Goal: Information Seeking & Learning: Learn about a topic

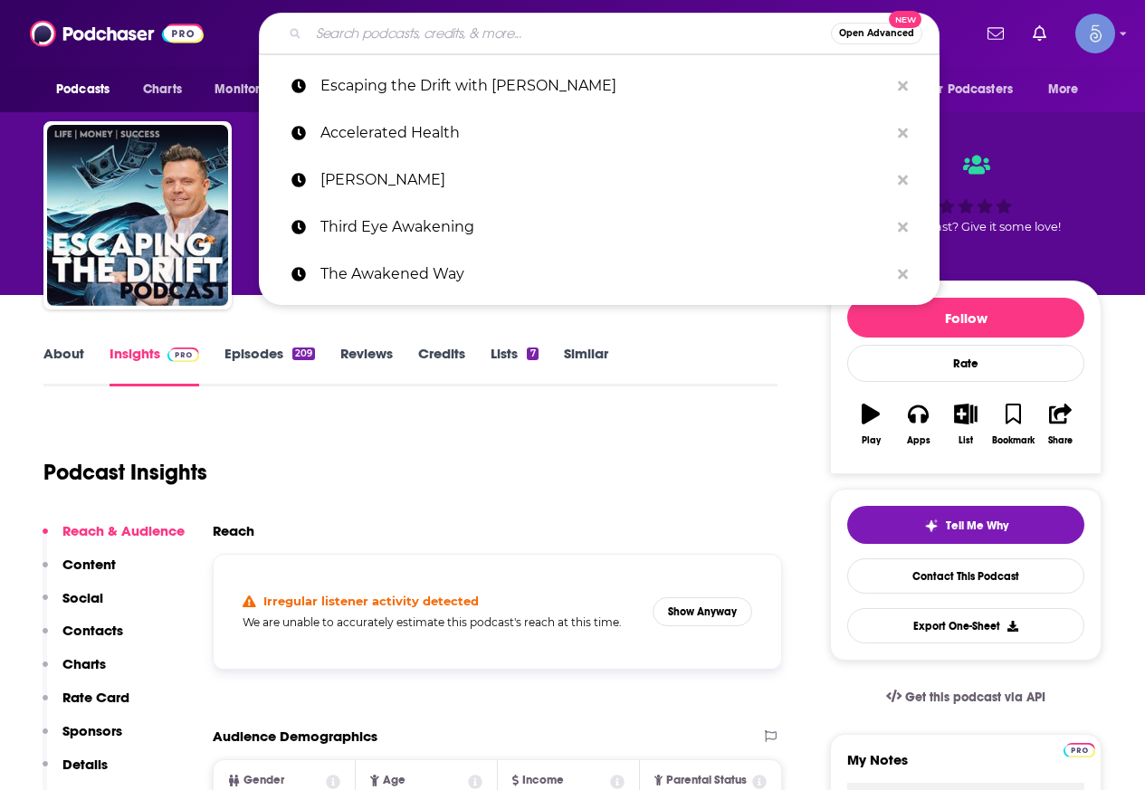
click at [392, 26] on input "Search podcasts, credits, & more..." at bounding box center [570, 33] width 522 height 29
paste input "Street Cop Podcast"
type input "Street Cop Podcast"
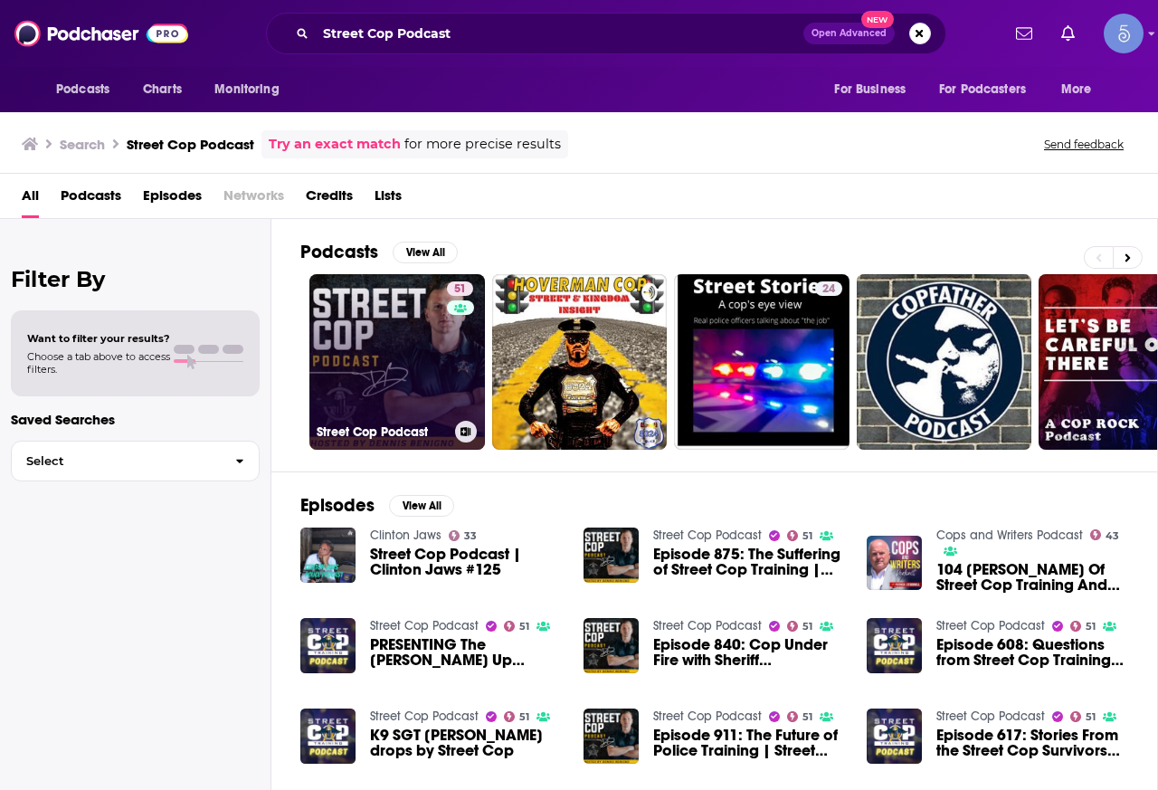
click at [341, 371] on link "51 Street Cop Podcast" at bounding box center [397, 362] width 176 height 176
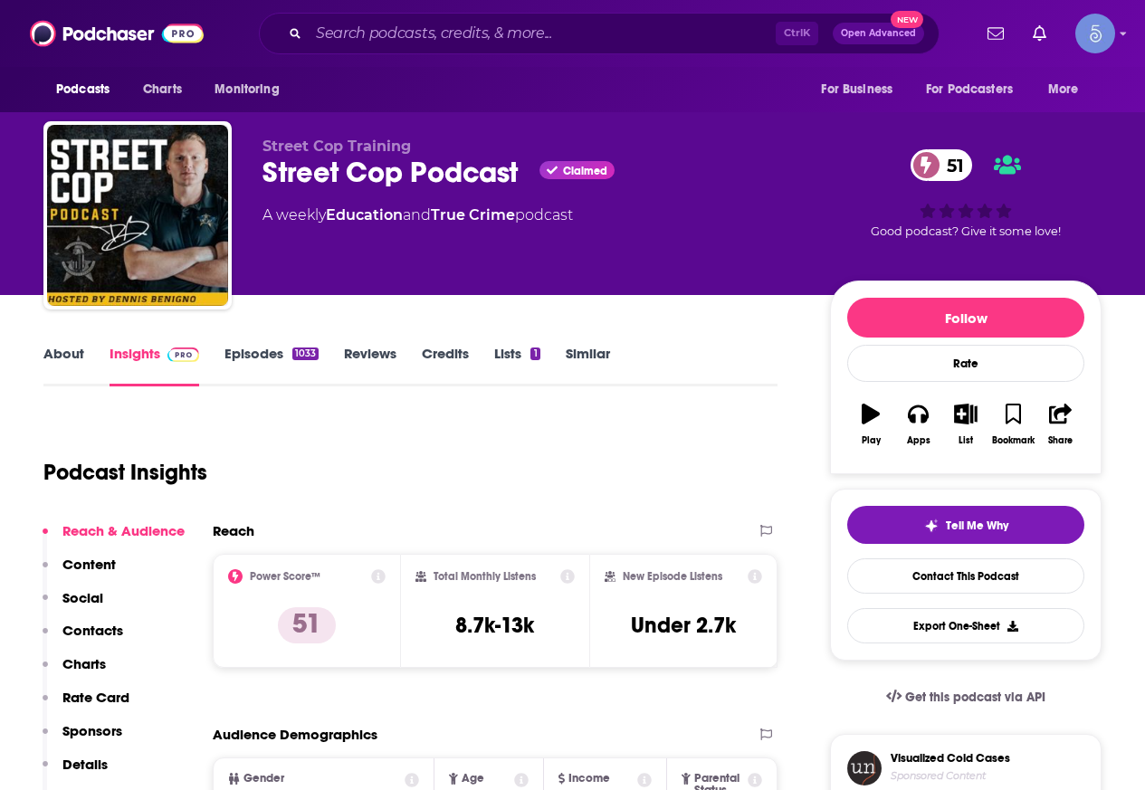
click at [78, 366] on link "About" at bounding box center [63, 366] width 41 height 42
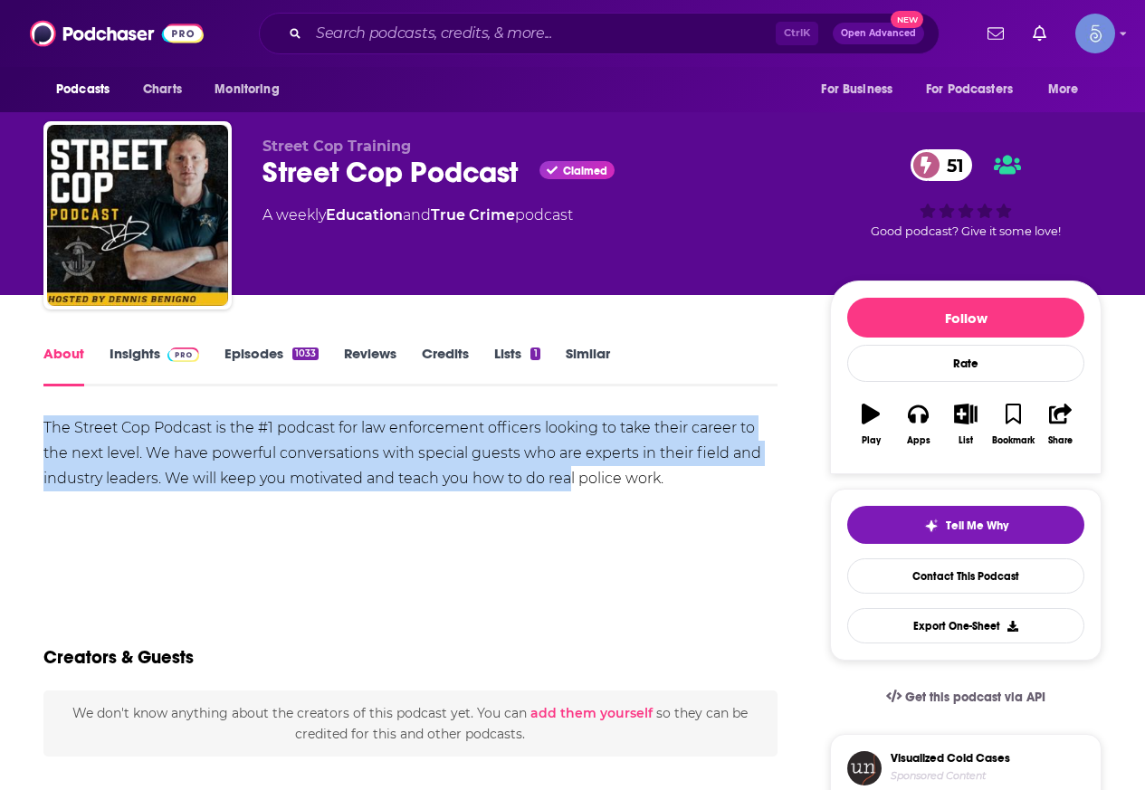
drag, startPoint x: 44, startPoint y: 415, endPoint x: 566, endPoint y: 476, distance: 524.7
click at [566, 476] on div "The Street Cop Podcast is the #1 podcast for law enforcement officers looking t…" at bounding box center [410, 453] width 734 height 76
click at [250, 359] on link "Episodes 1033" at bounding box center [271, 366] width 94 height 42
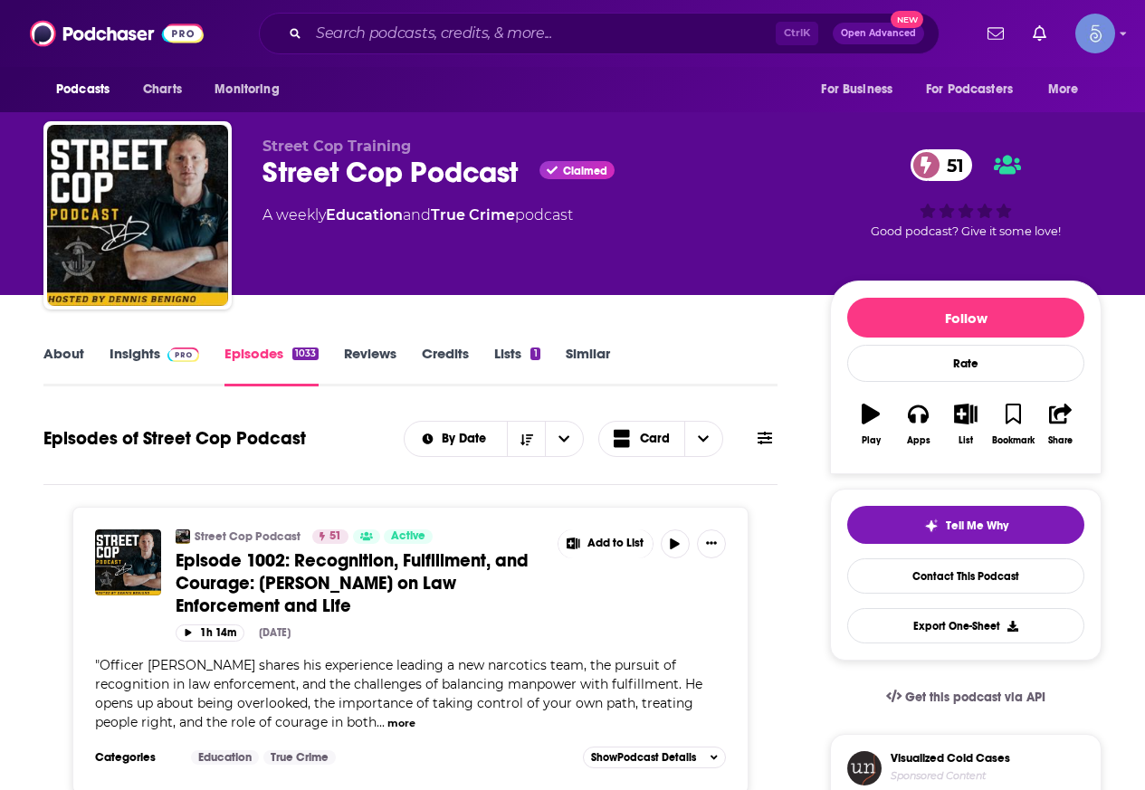
click at [80, 350] on link "About" at bounding box center [63, 366] width 41 height 42
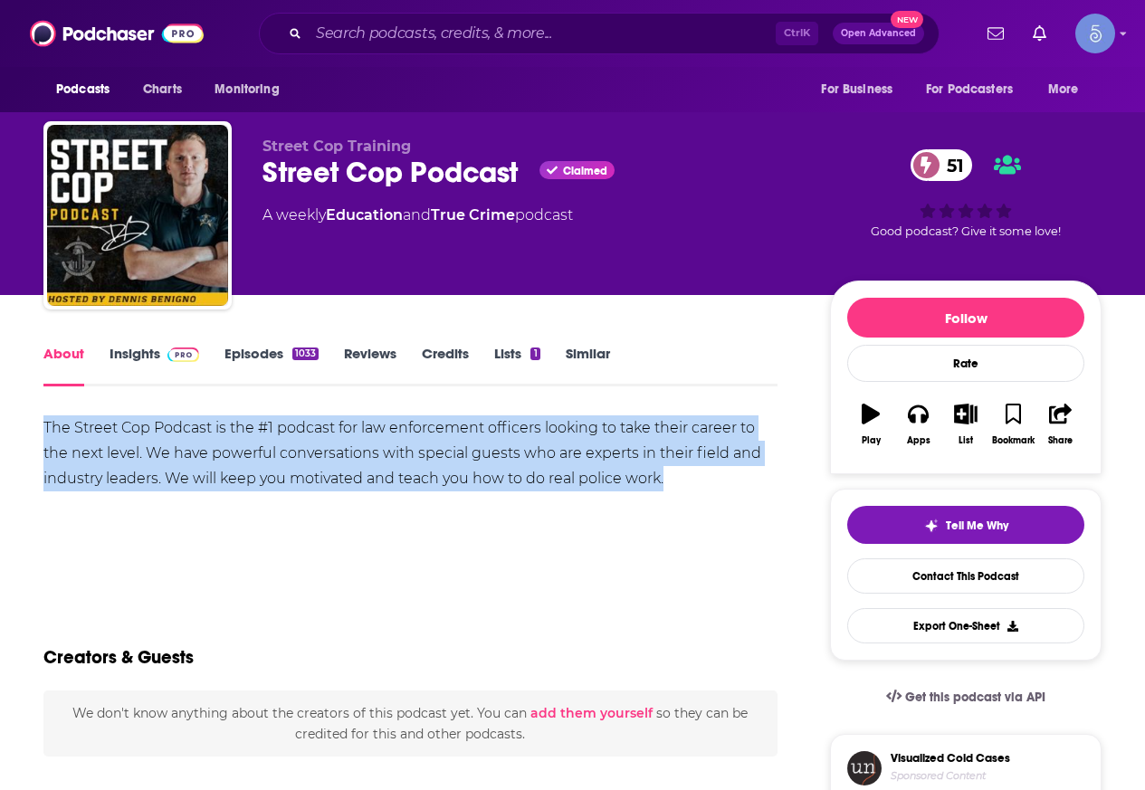
drag, startPoint x: 33, startPoint y: 424, endPoint x: 681, endPoint y: 474, distance: 650.7
click at [158, 362] on link "Insights" at bounding box center [154, 366] width 90 height 42
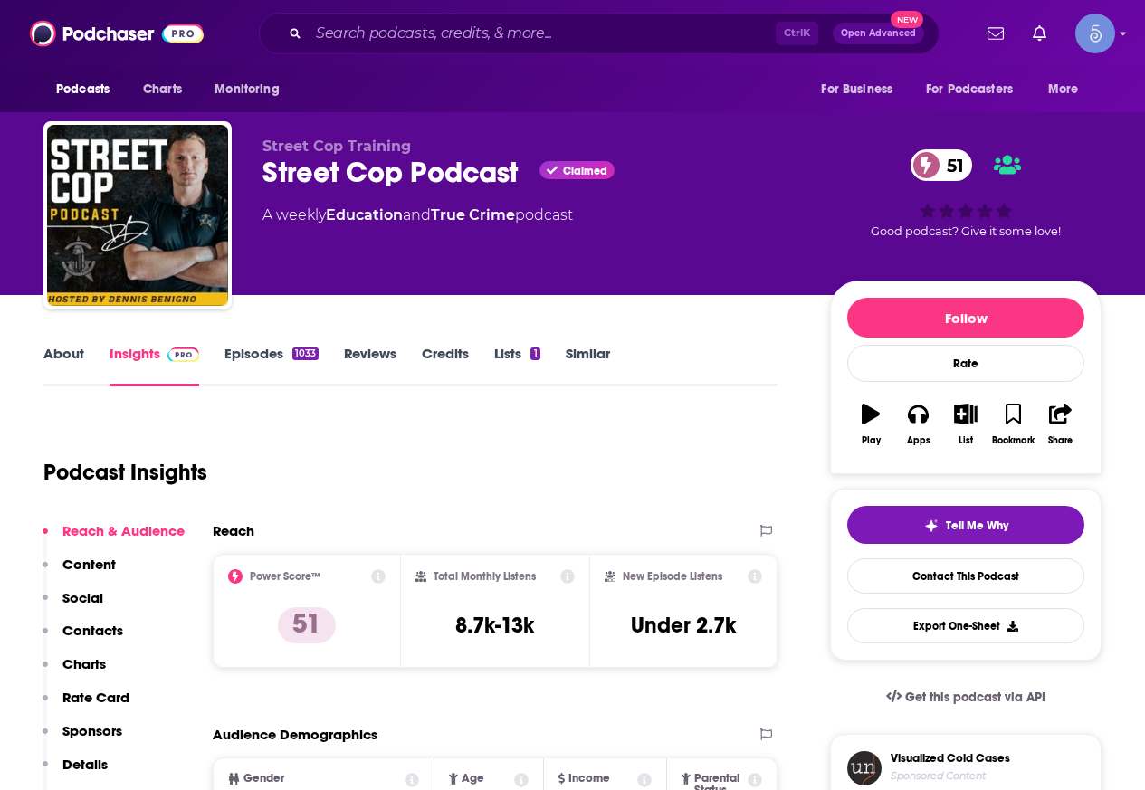
click at [251, 347] on link "Episodes 1033" at bounding box center [271, 366] width 94 height 42
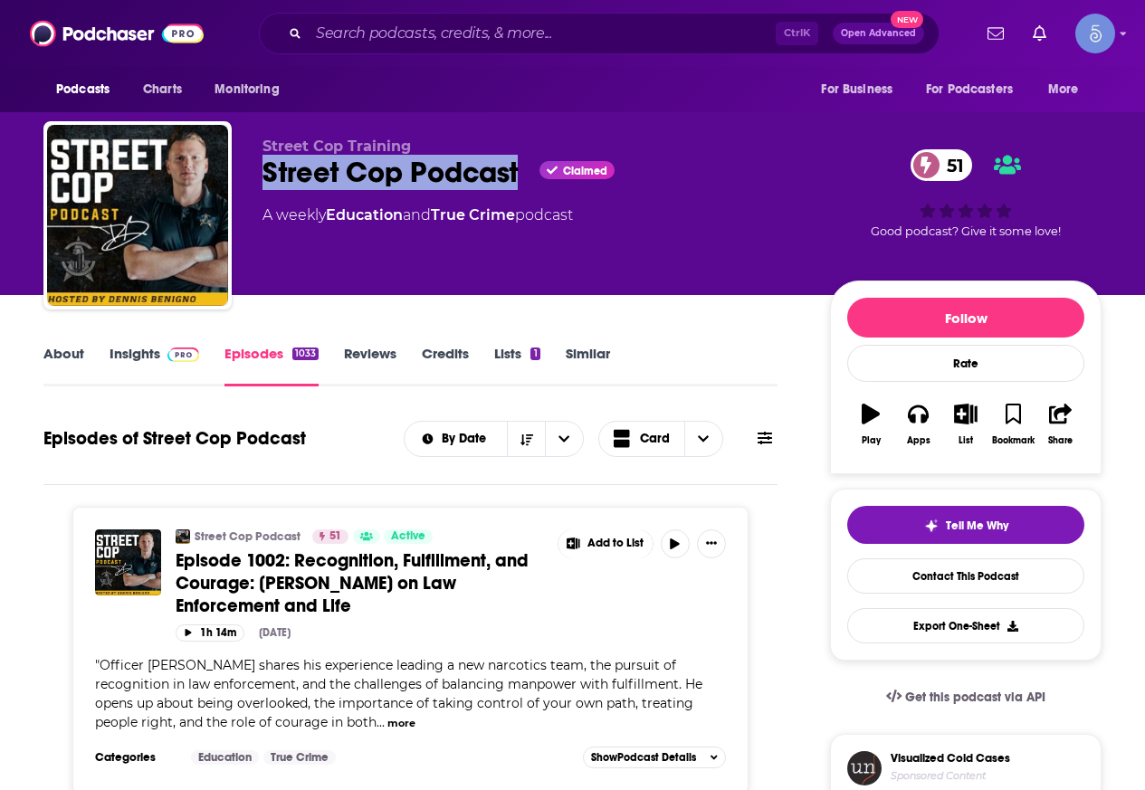
drag, startPoint x: 263, startPoint y: 162, endPoint x: 518, endPoint y: 176, distance: 255.6
click at [520, 176] on div "Street Cop Podcast Claimed 51" at bounding box center [531, 172] width 538 height 35
copy h2 "Street Cop Podcast"
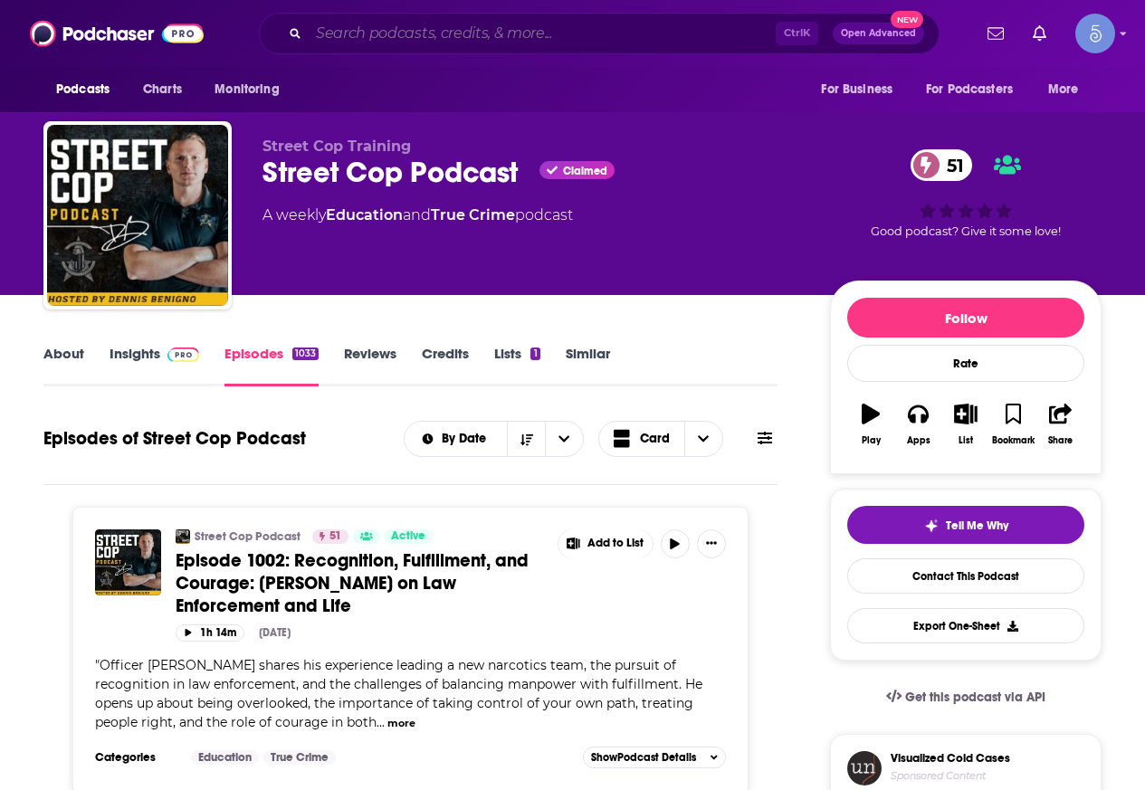
click at [433, 32] on input "Search podcasts, credits, & more..." at bounding box center [542, 33] width 467 height 29
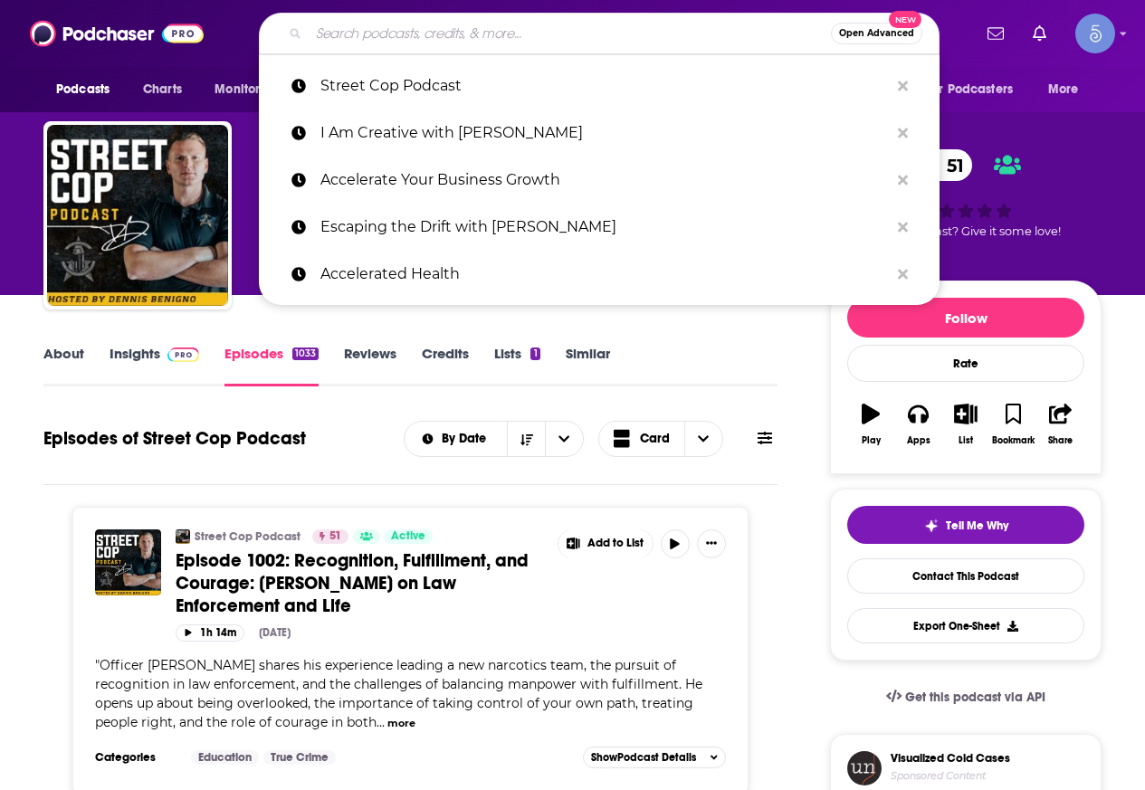
paste input "The Connect- with [PERSON_NAME]"
type input "The Connect- with [PERSON_NAME]"
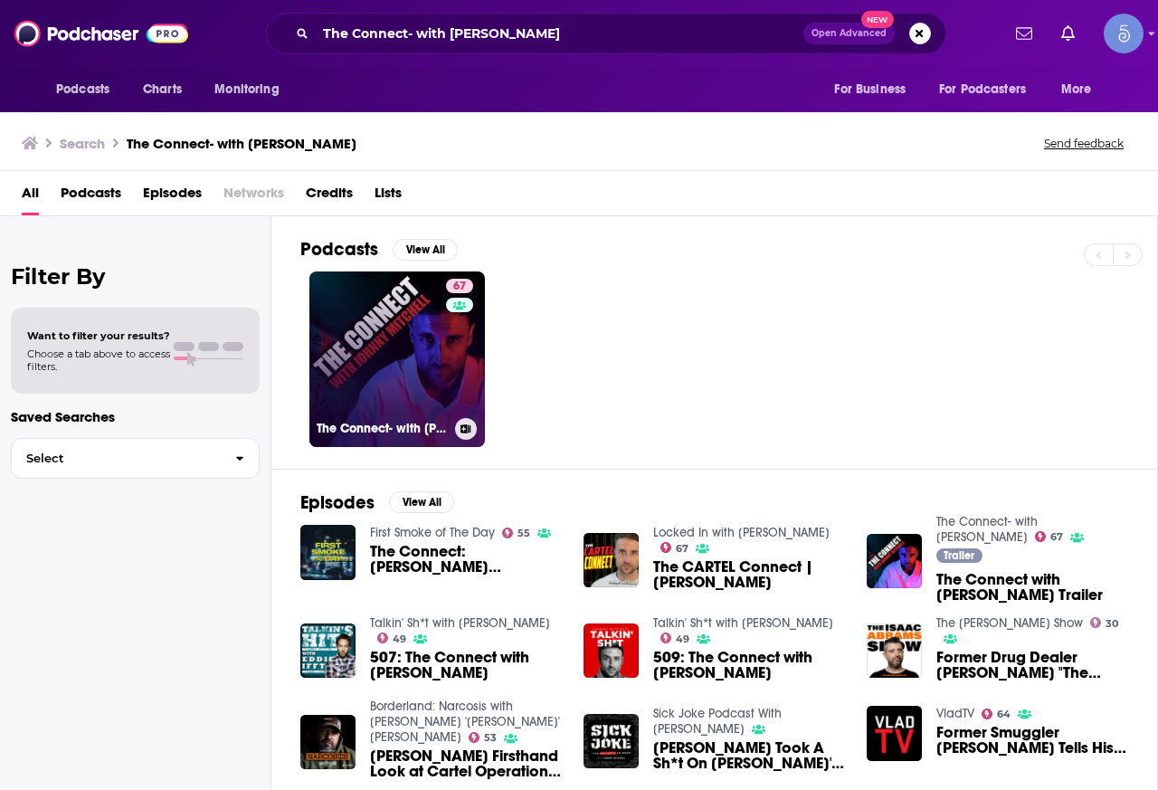
click at [399, 395] on link "67 The Connect- with [PERSON_NAME]" at bounding box center [397, 359] width 176 height 176
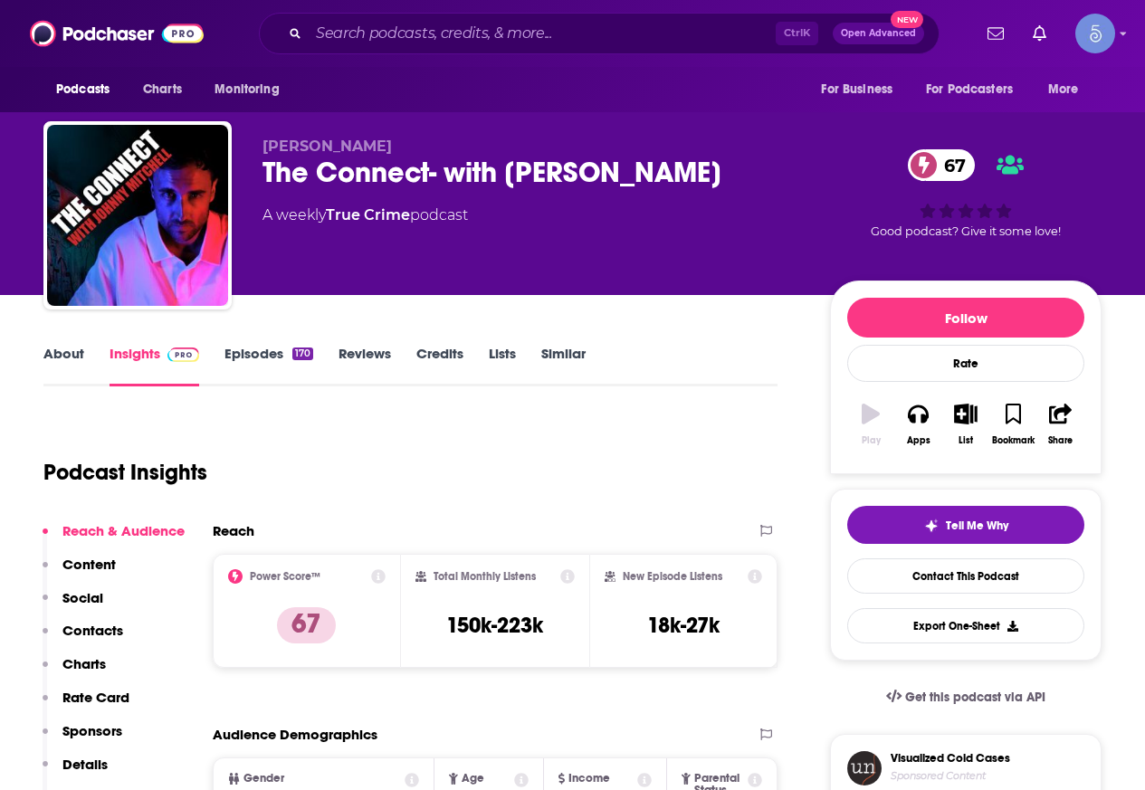
click at [73, 358] on link "About" at bounding box center [63, 366] width 41 height 42
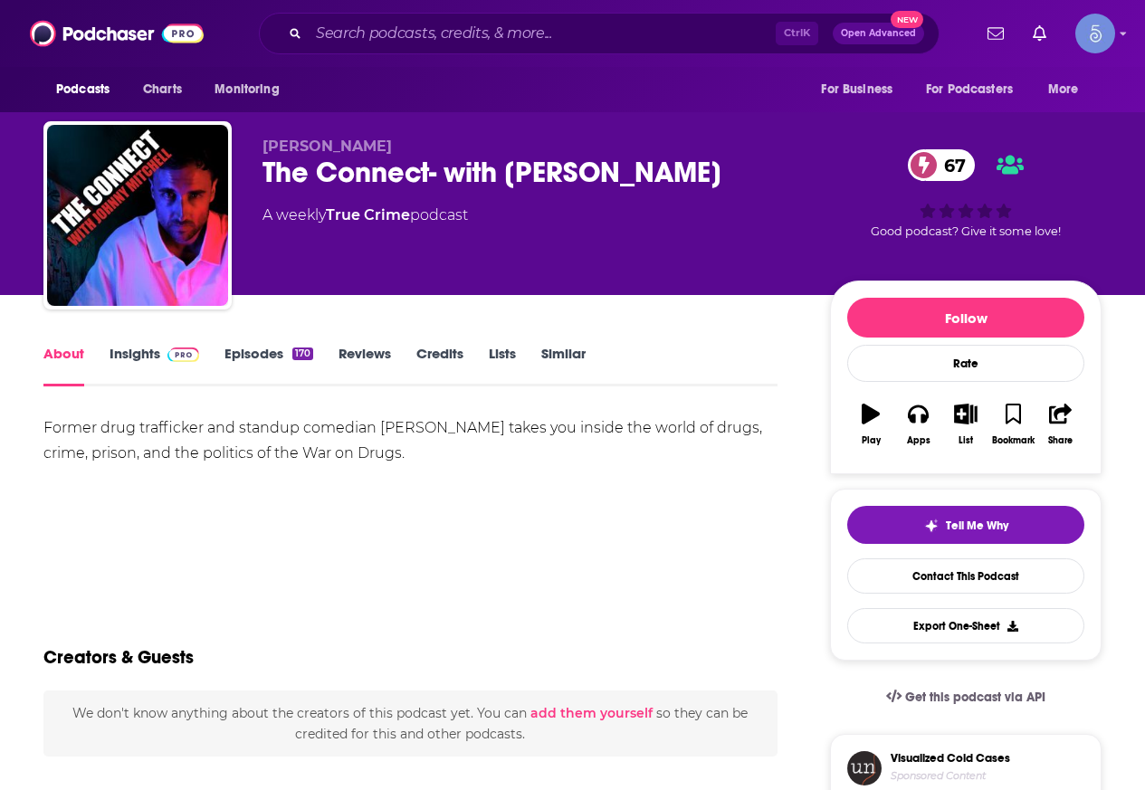
click at [130, 376] on link "Insights" at bounding box center [154, 366] width 90 height 42
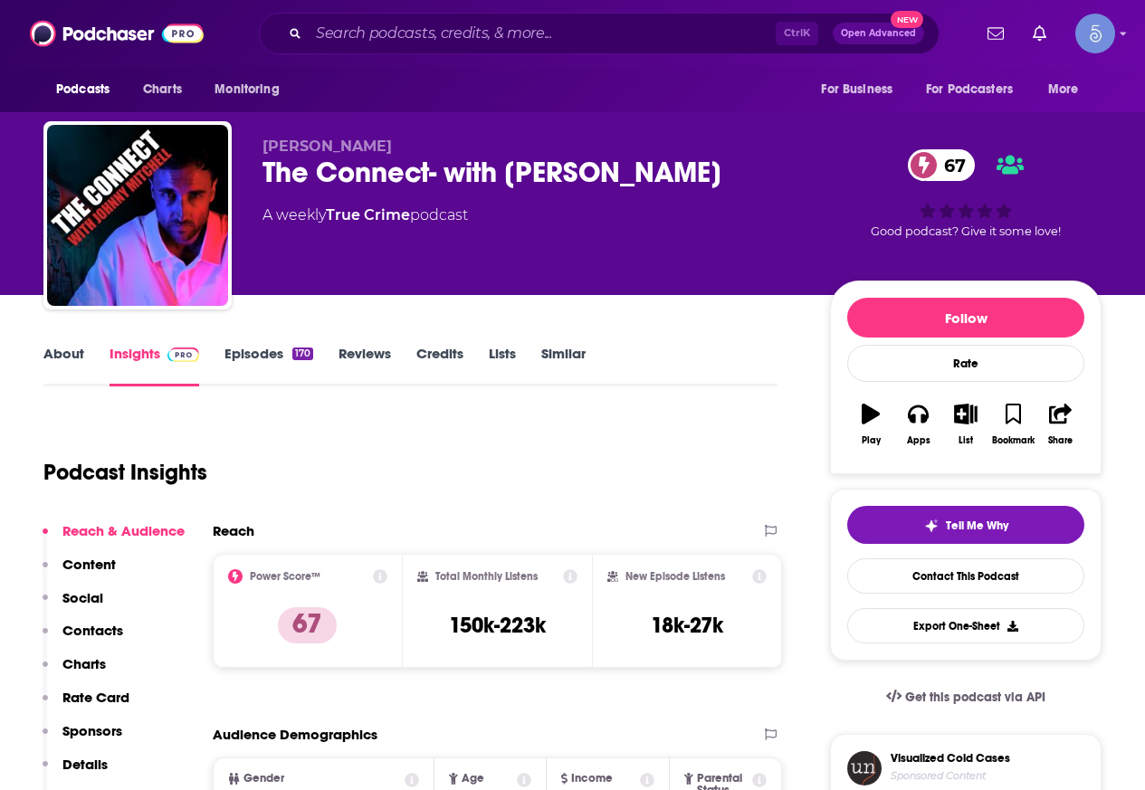
click at [267, 357] on link "Episodes 170" at bounding box center [268, 366] width 89 height 42
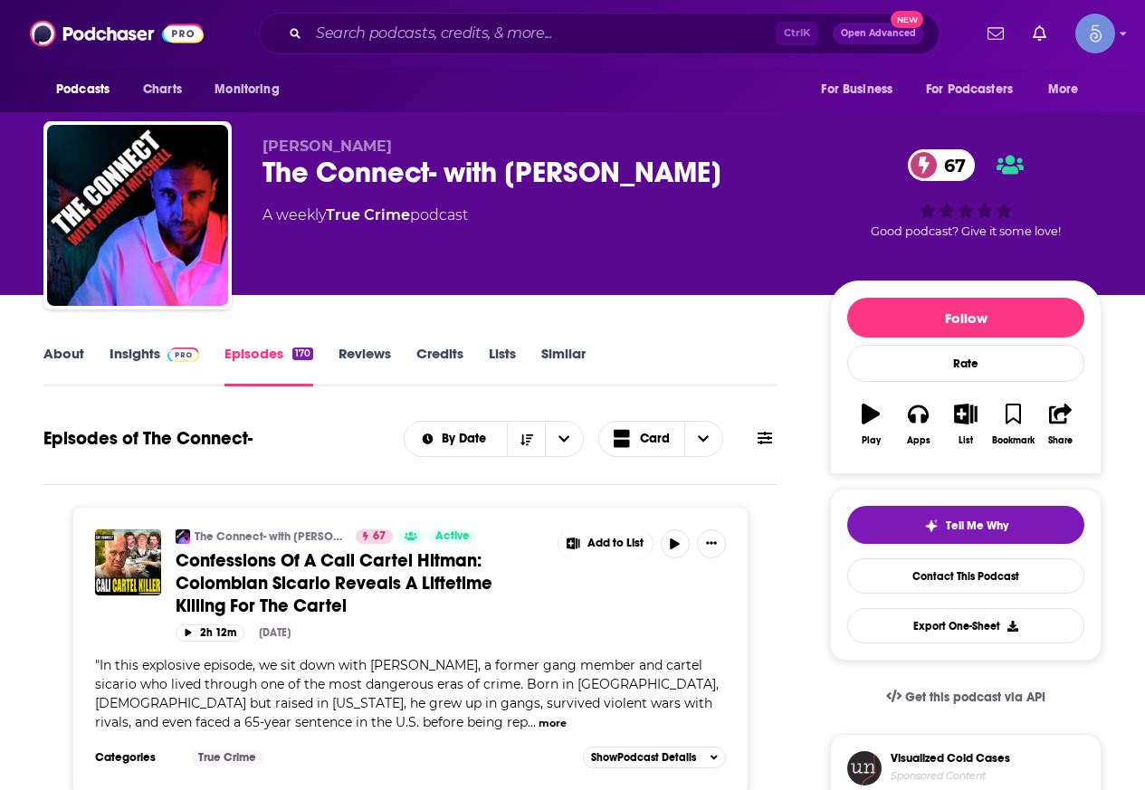
drag, startPoint x: 737, startPoint y: 160, endPoint x: 253, endPoint y: 166, distance: 483.2
click at [253, 166] on div "[PERSON_NAME] The Connect- with [PERSON_NAME] 67 A weekly True Crime podcast 67…" at bounding box center [572, 218] width 1058 height 195
copy h2 "The Connect- with [PERSON_NAME]"
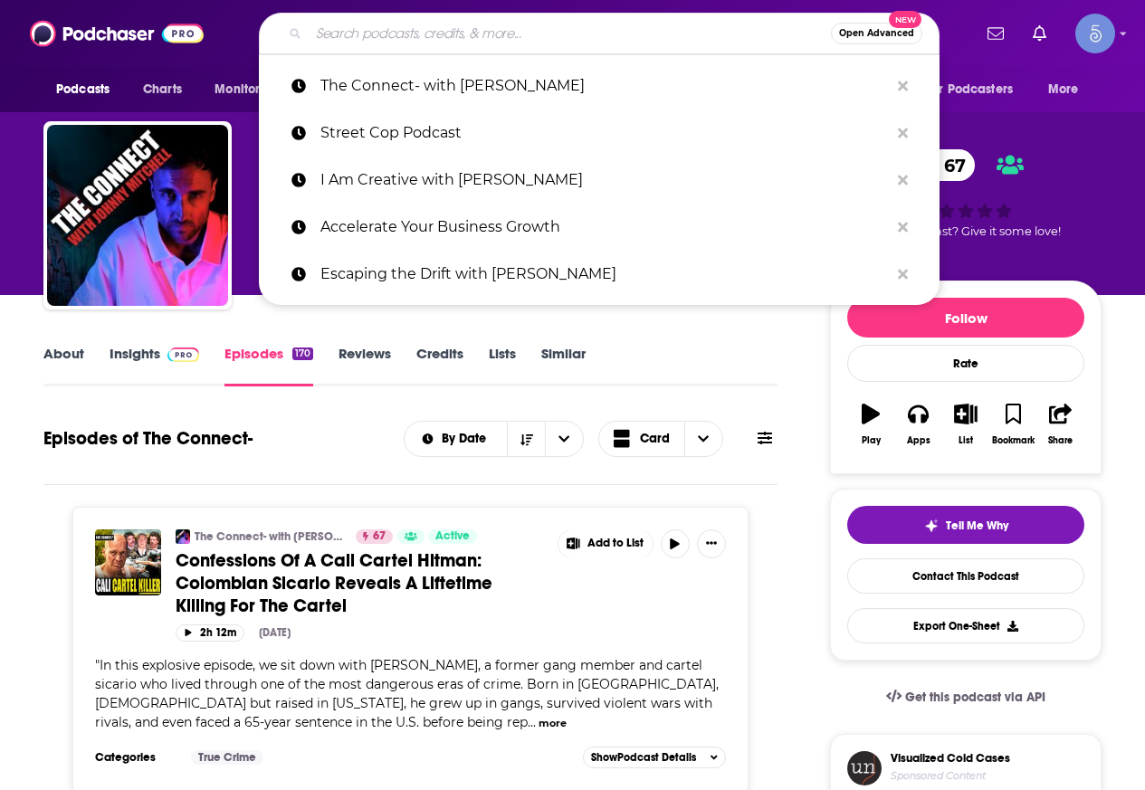
click at [368, 29] on input "Search podcasts, credits, & more..." at bounding box center [570, 33] width 522 height 29
paste input "RAWTALK"
type input "RAWTALK"
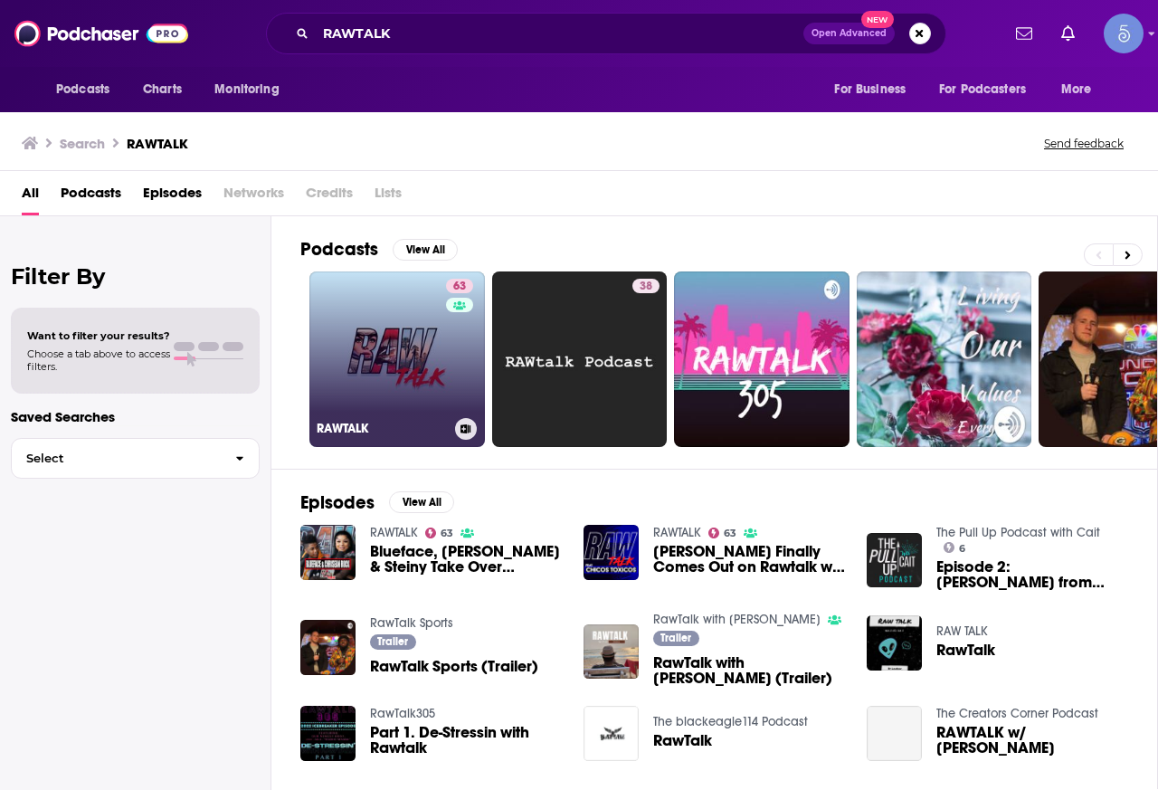
click at [399, 328] on link "63 RAWTALK" at bounding box center [397, 359] width 176 height 176
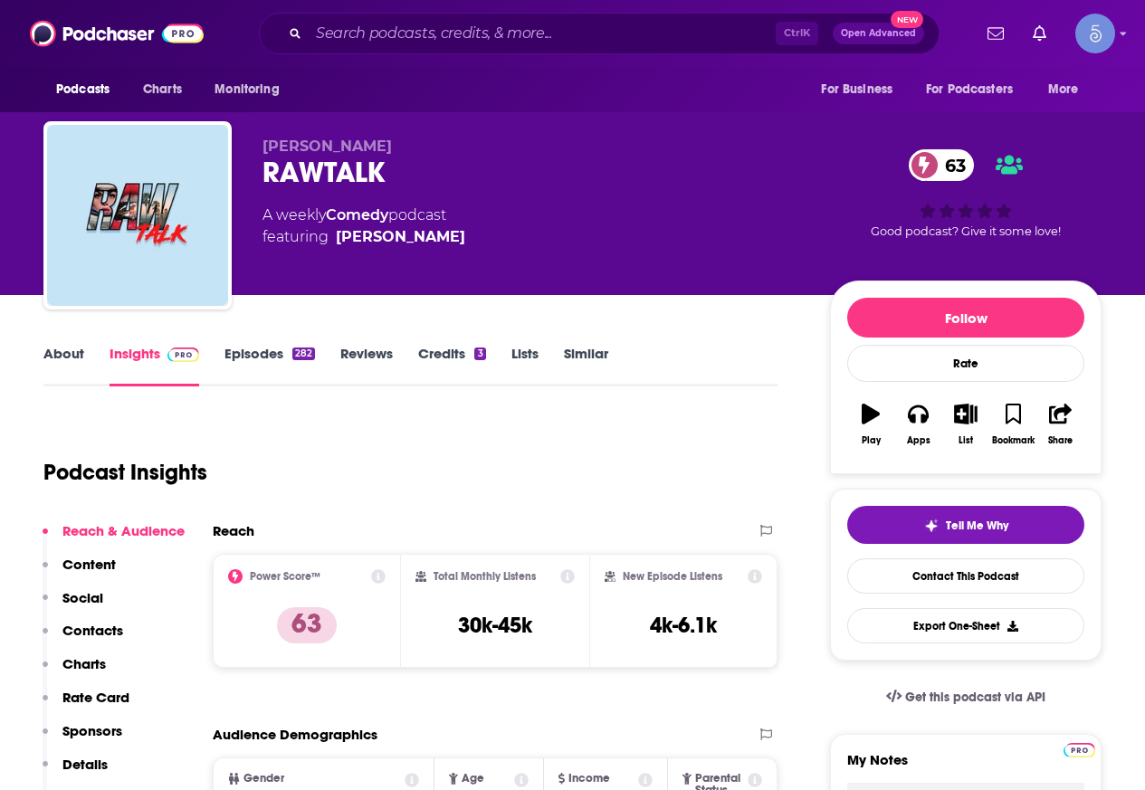
click at [46, 356] on link "About" at bounding box center [63, 366] width 41 height 42
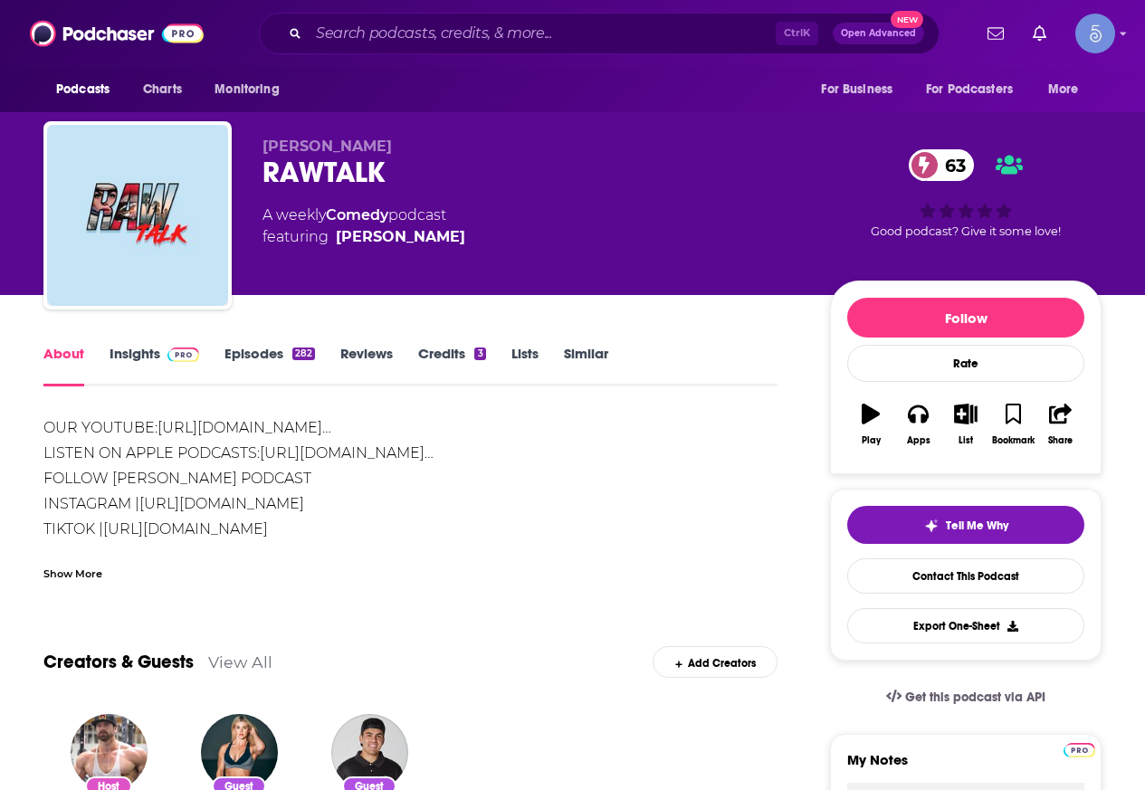
click at [100, 572] on div "Show More" at bounding box center [72, 572] width 59 height 17
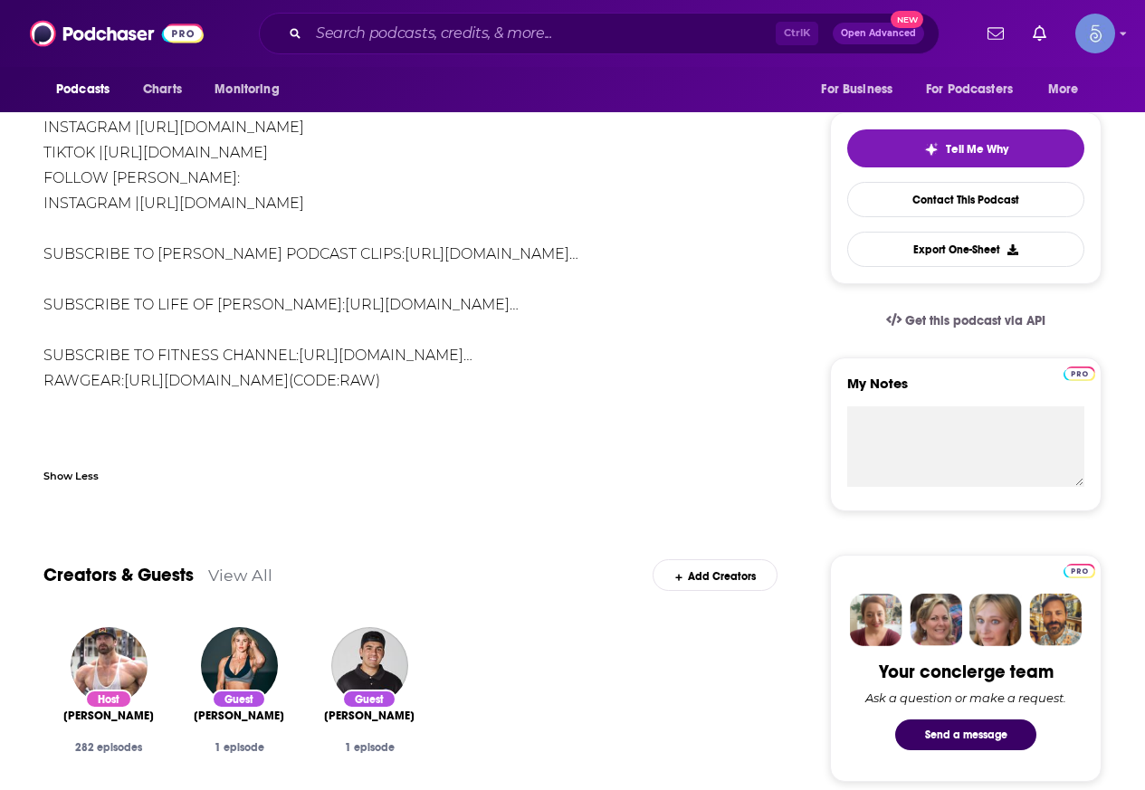
scroll to position [543, 0]
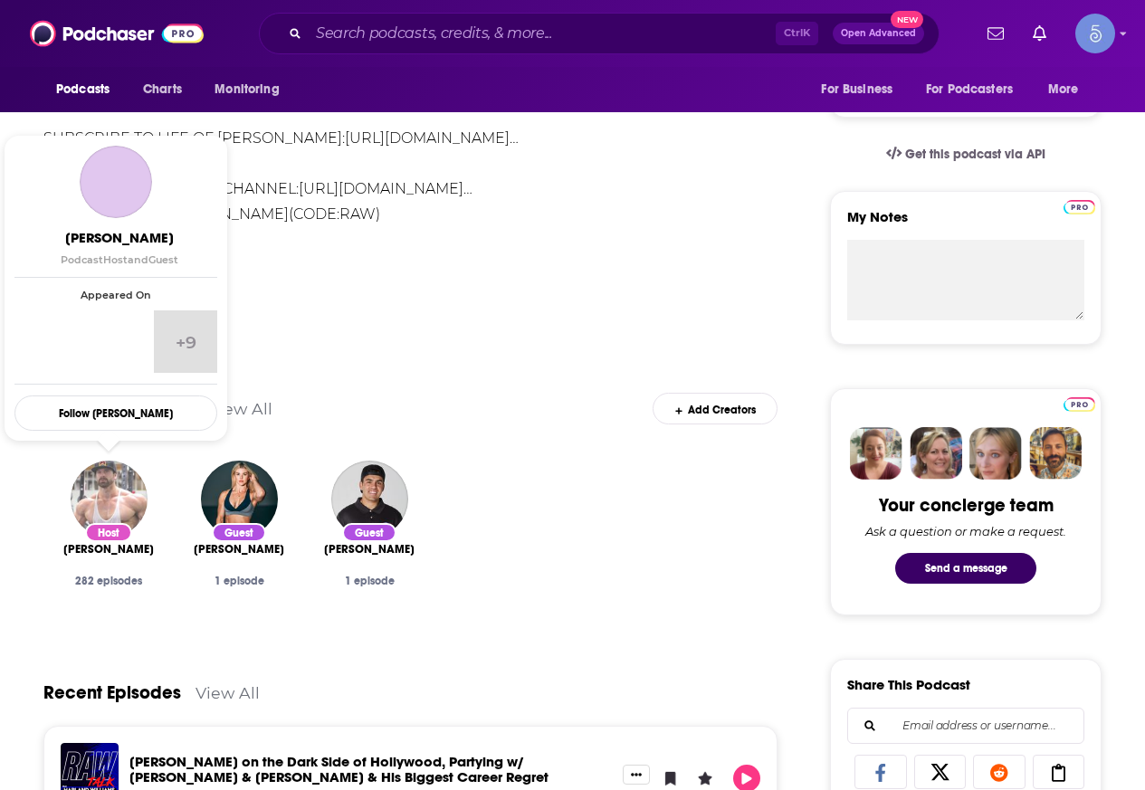
click at [118, 514] on img "Bradley Martyn" at bounding box center [109, 499] width 77 height 77
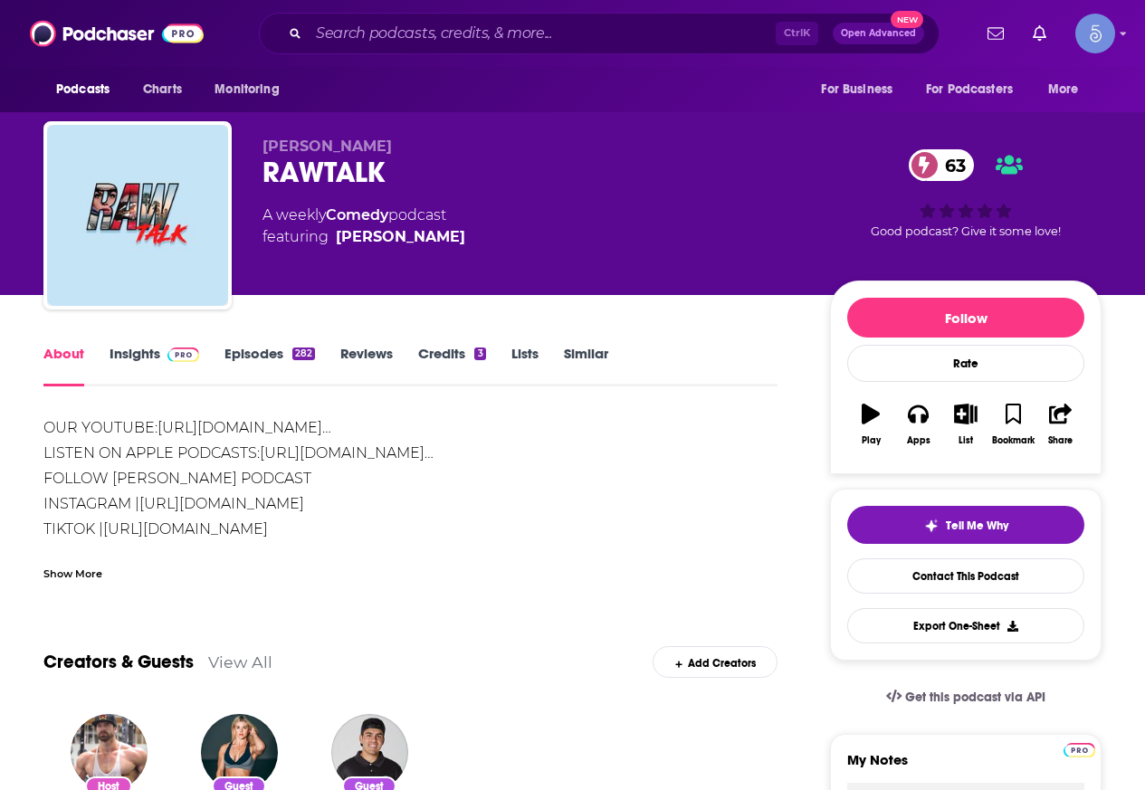
click at [139, 351] on link "Insights" at bounding box center [154, 366] width 90 height 42
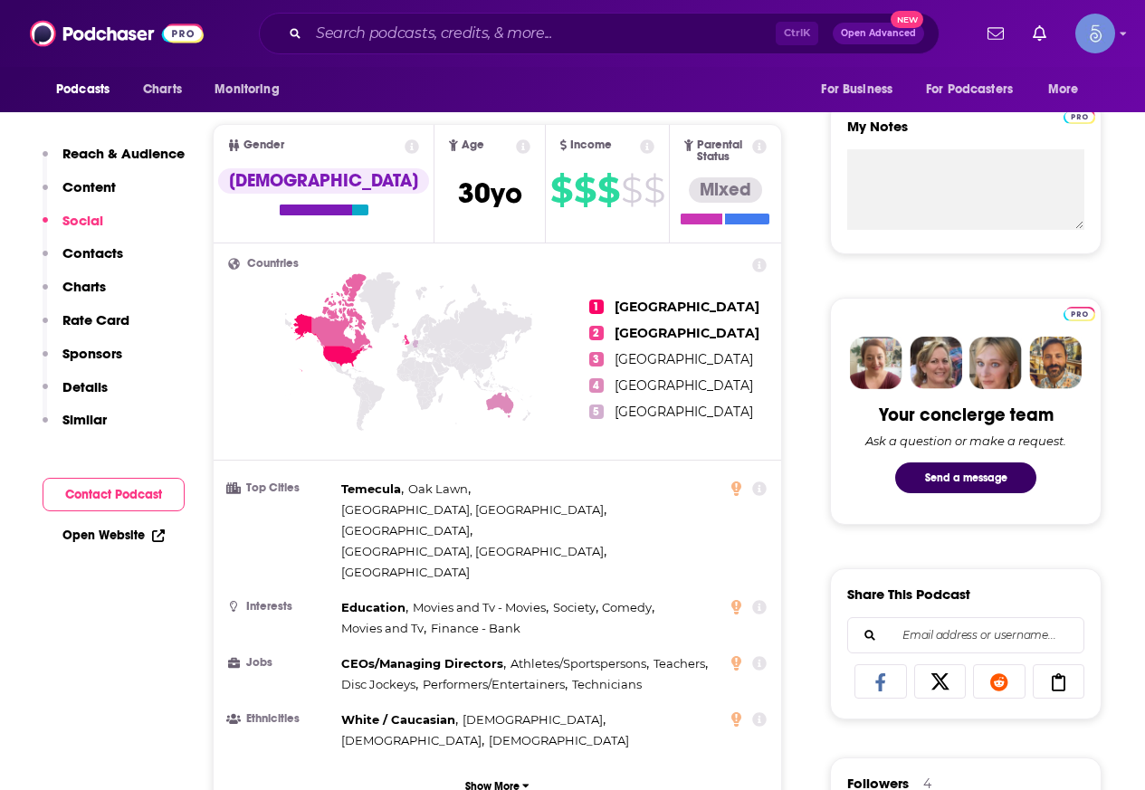
scroll to position [1448, 0]
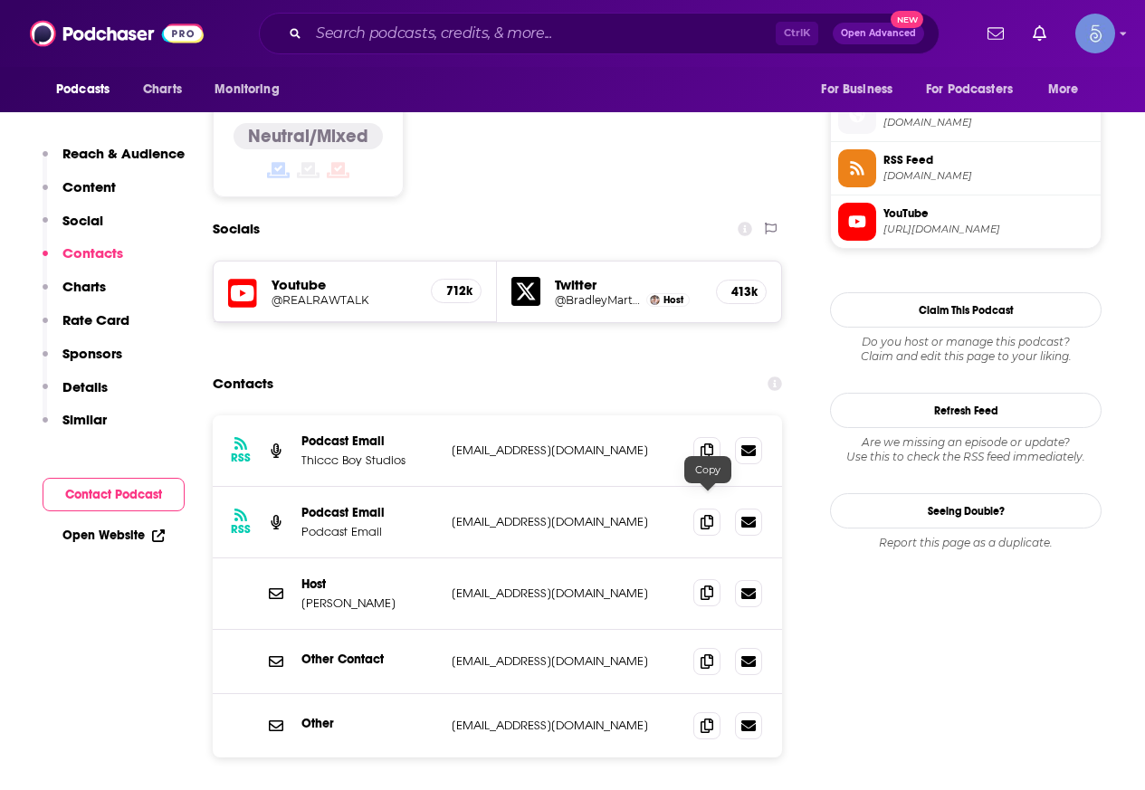
click at [711, 585] on icon at bounding box center [706, 592] width 13 height 14
click at [700, 508] on span at bounding box center [706, 521] width 27 height 27
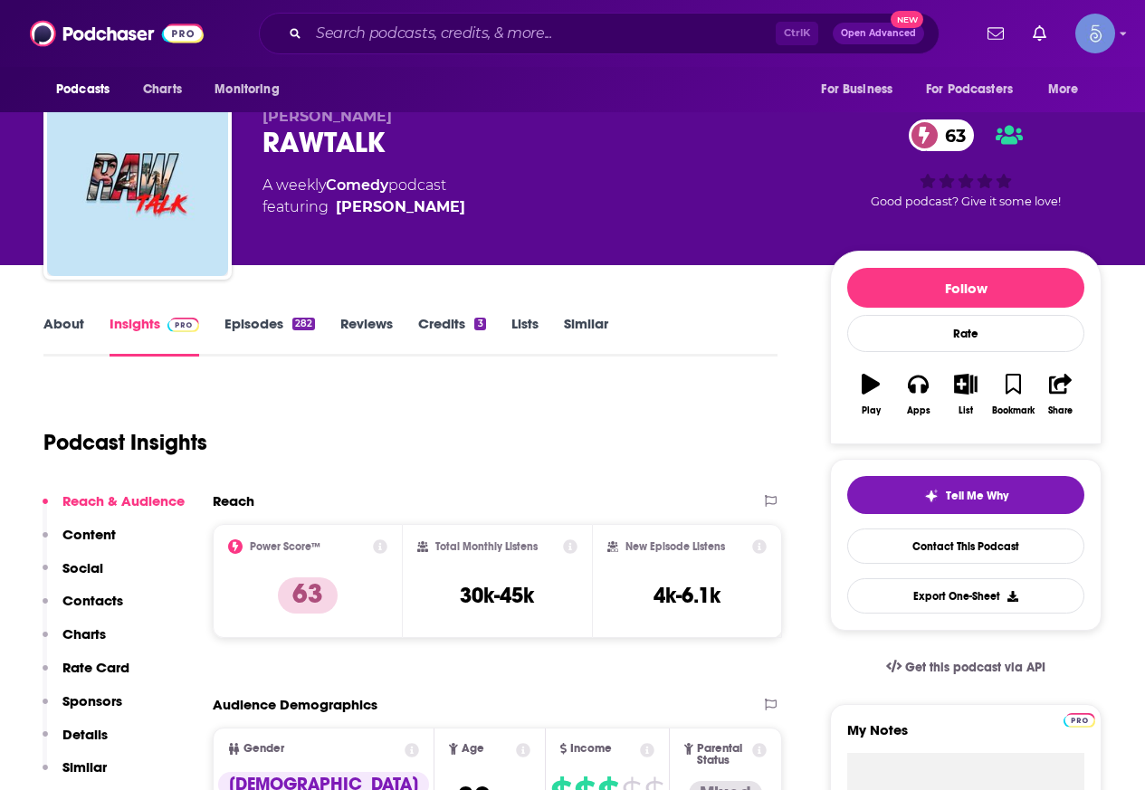
scroll to position [0, 0]
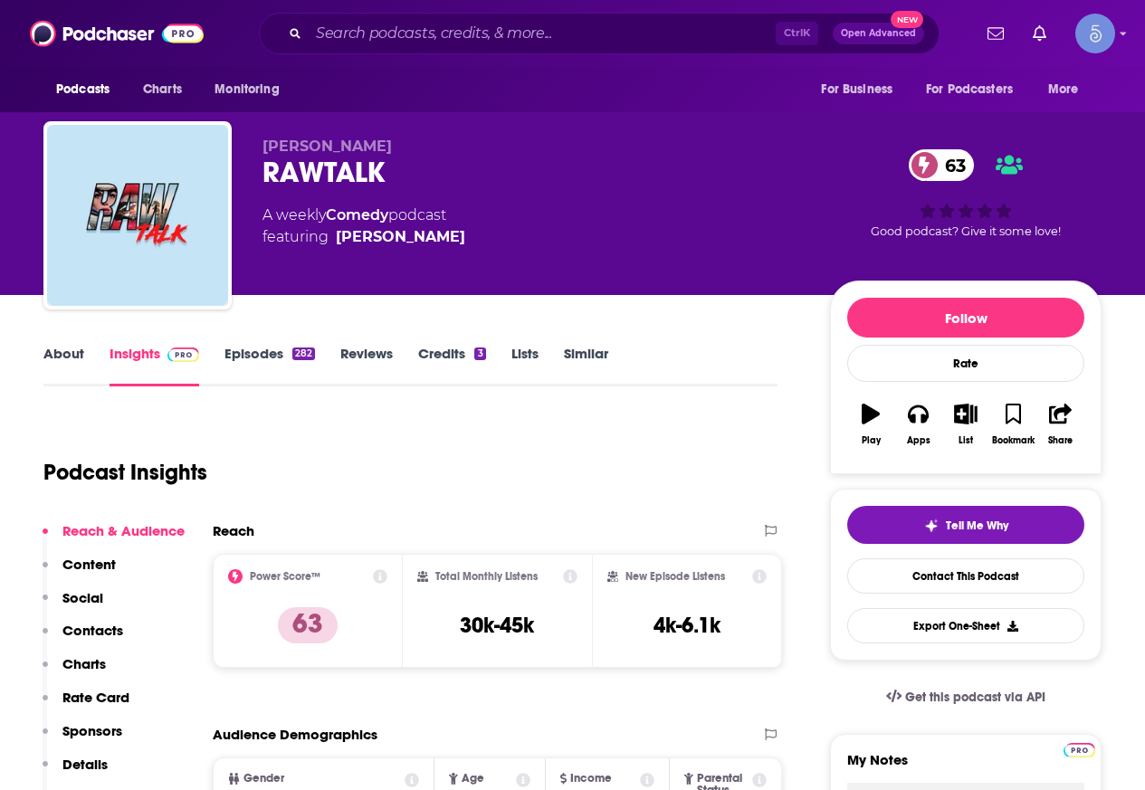
click at [72, 359] on link "About" at bounding box center [63, 366] width 41 height 42
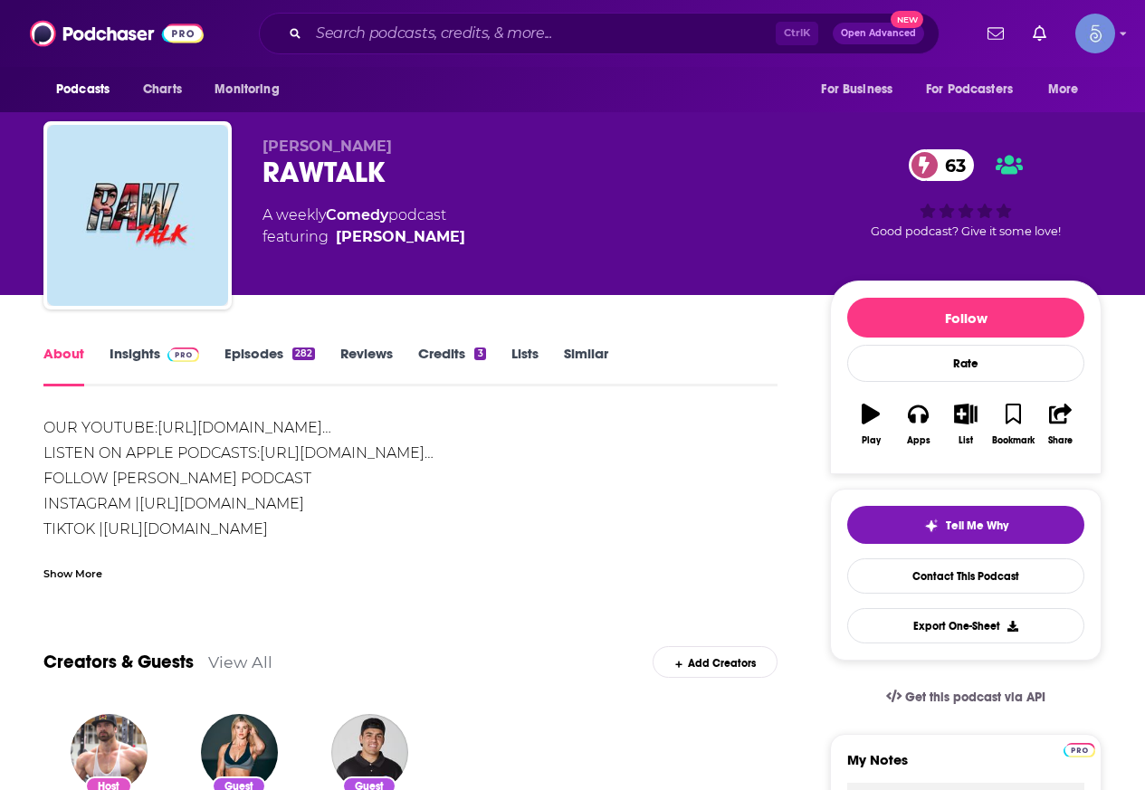
click at [164, 348] on span at bounding box center [179, 353] width 39 height 17
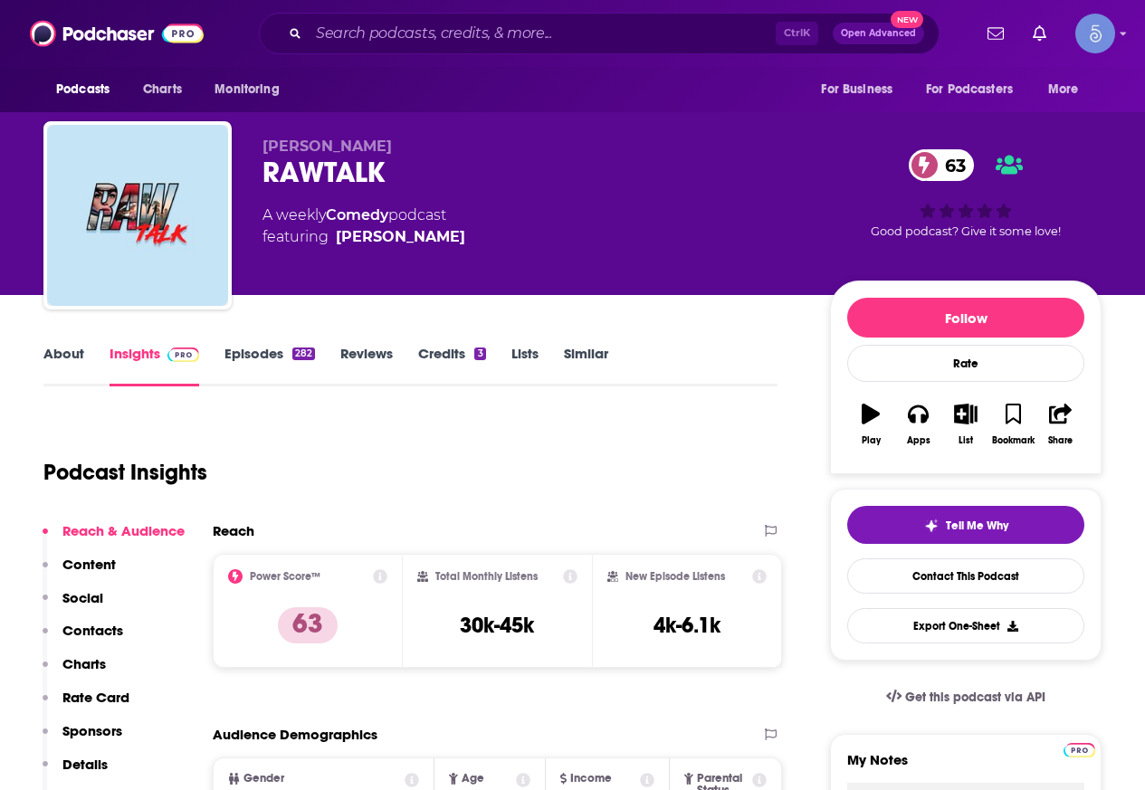
click at [68, 357] on link "About" at bounding box center [63, 366] width 41 height 42
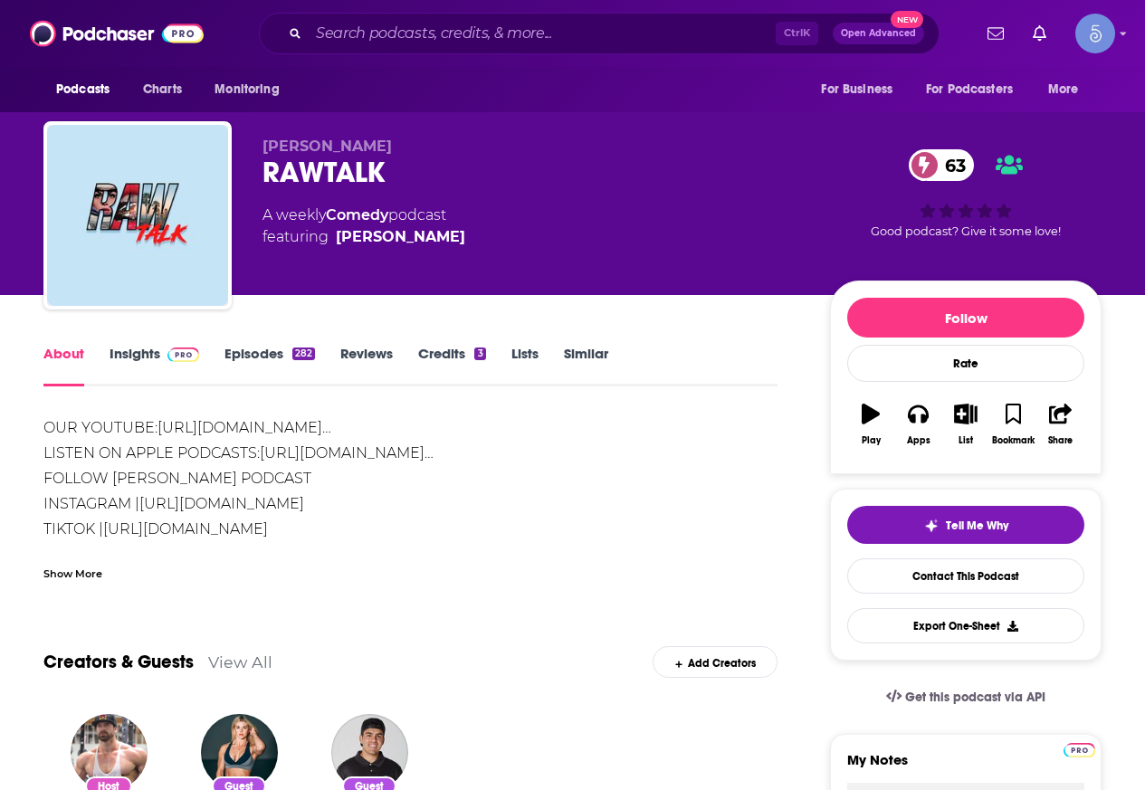
click at [92, 578] on div "Show More" at bounding box center [72, 572] width 59 height 17
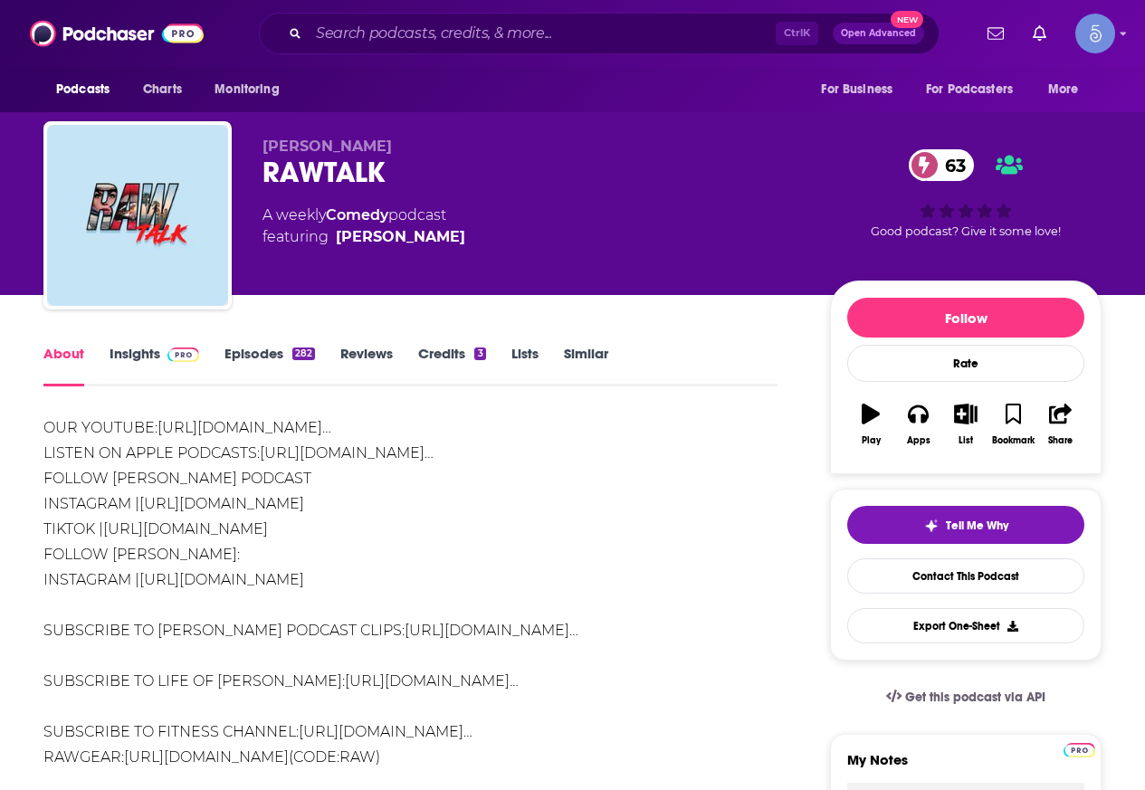
click at [143, 359] on link "Insights" at bounding box center [154, 366] width 90 height 42
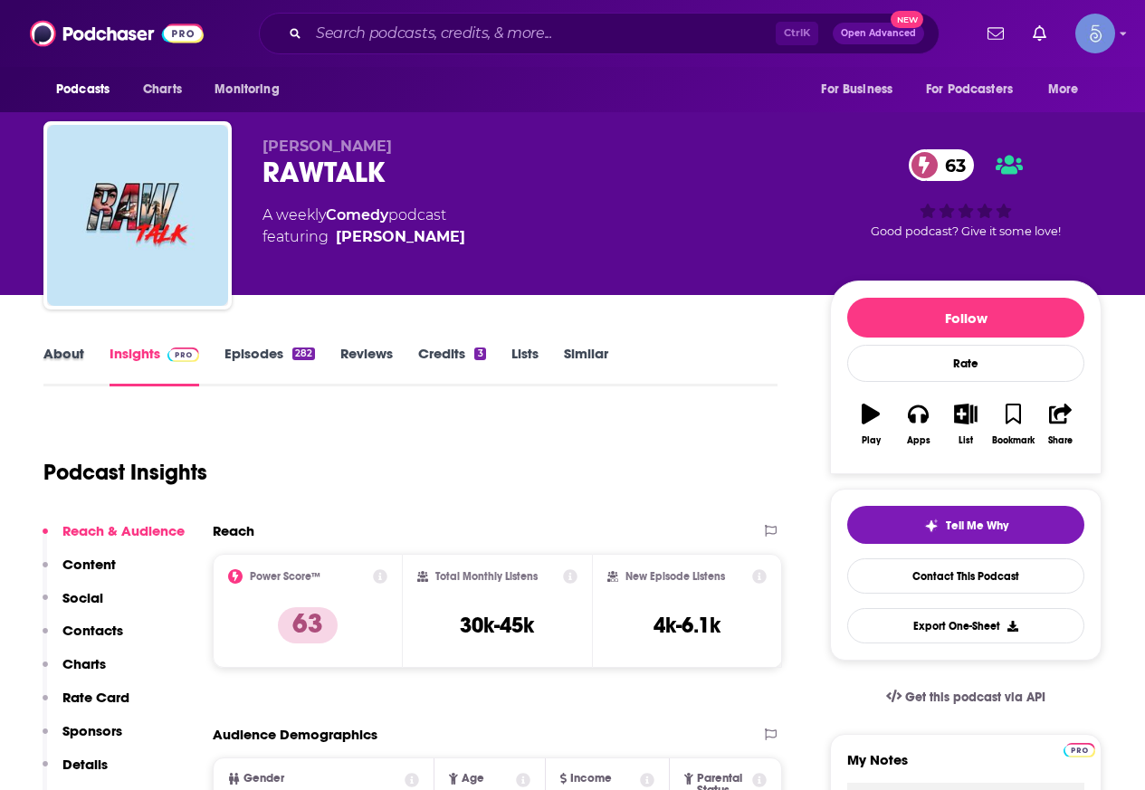
click at [85, 354] on div "About" at bounding box center [76, 366] width 66 height 42
click at [52, 361] on link "About" at bounding box center [63, 366] width 41 height 42
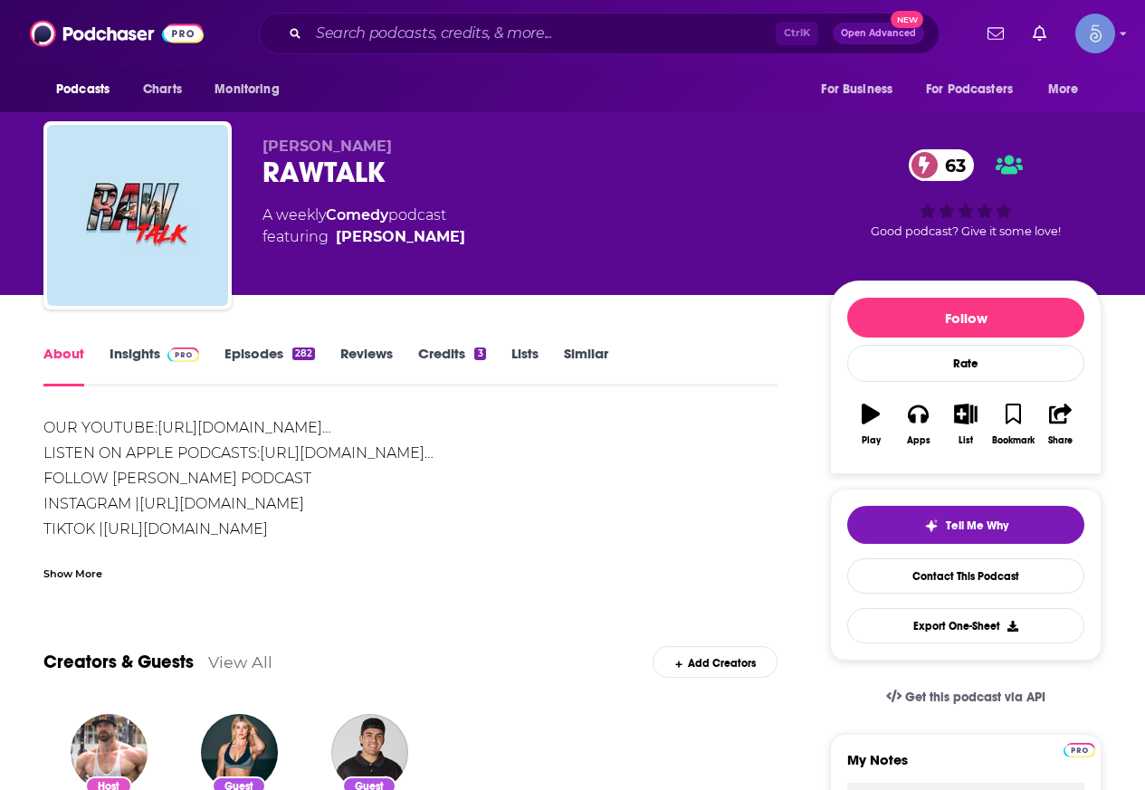
click at [75, 564] on div "Show More" at bounding box center [72, 572] width 59 height 17
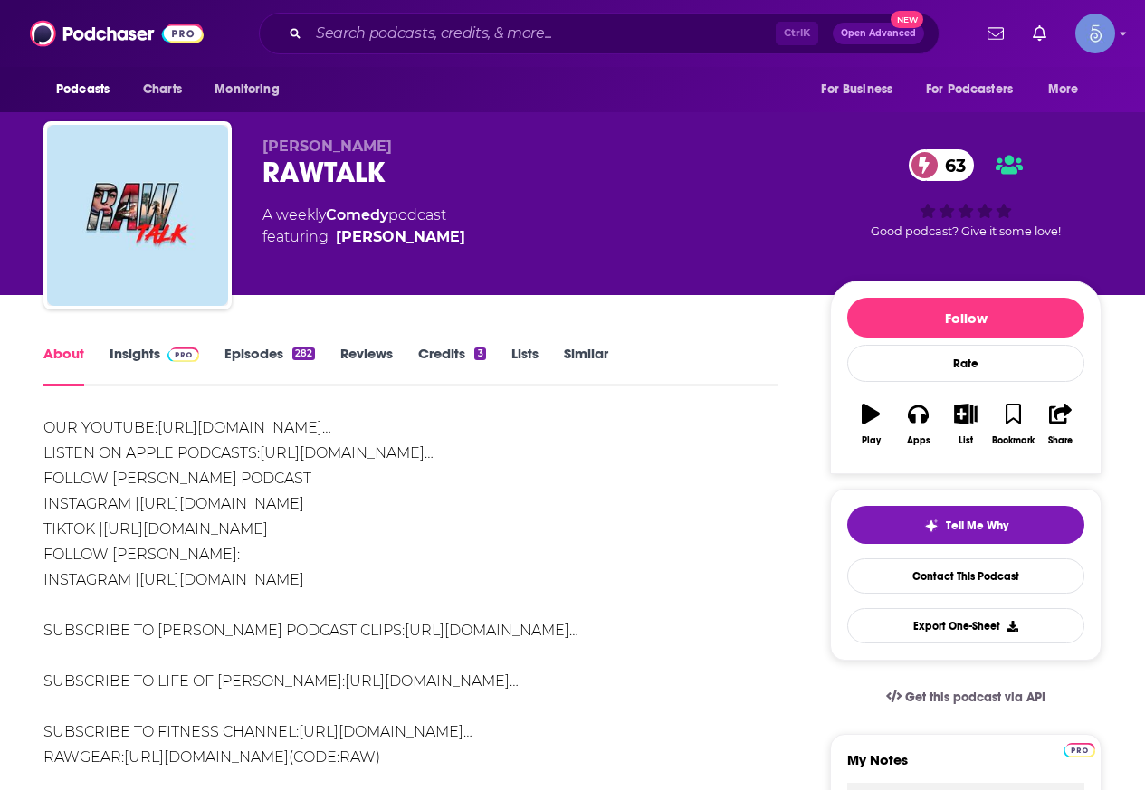
drag, startPoint x: 395, startPoint y: 498, endPoint x: 128, endPoint y: 501, distance: 267.0
click at [128, 501] on div "OUR YOUTUBE: [URL][DOMAIN_NAME]… LISTEN ON APPLE PODCASTS: [URL][DOMAIN_NAME]… …" at bounding box center [410, 592] width 734 height 355
click at [519, 493] on div "OUR YOUTUBE: [URL][DOMAIN_NAME]… LISTEN ON APPLE PODCASTS: [URL][DOMAIN_NAME]… …" at bounding box center [410, 592] width 734 height 355
click at [304, 507] on link "[URL][DOMAIN_NAME]" at bounding box center [221, 503] width 165 height 17
drag, startPoint x: 415, startPoint y: 161, endPoint x: 262, endPoint y: 131, distance: 155.8
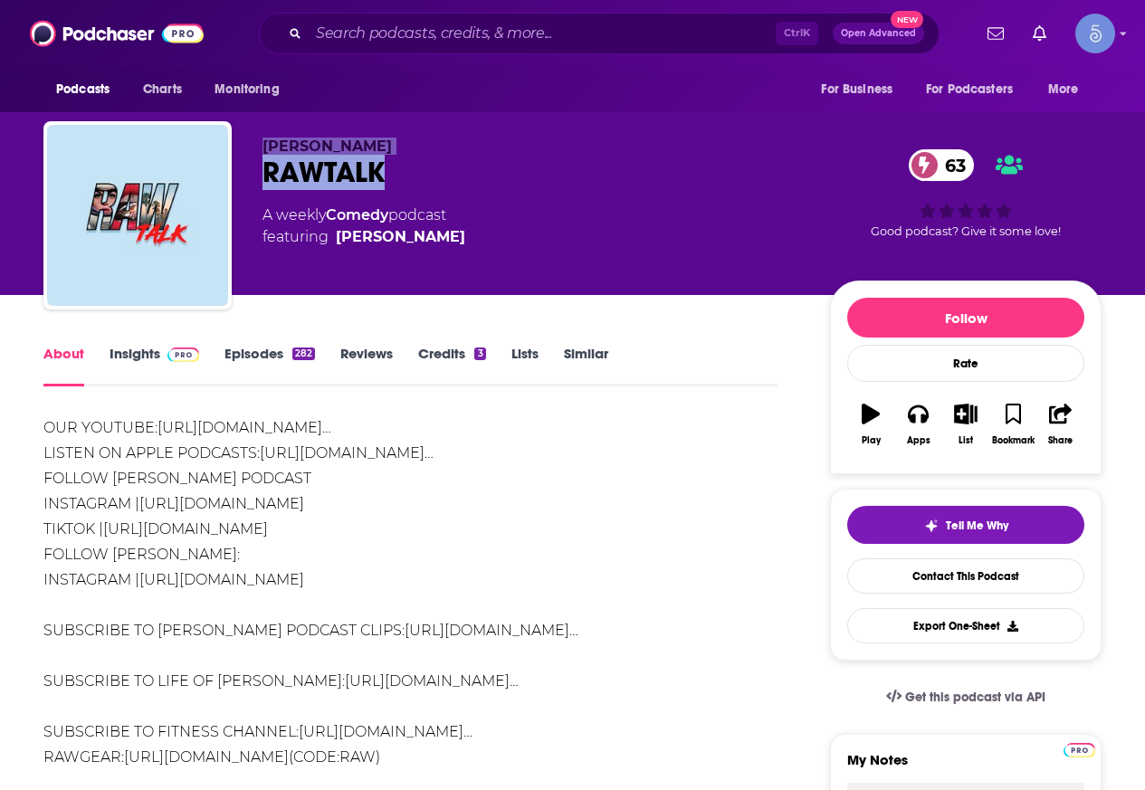
click at [262, 131] on div "[PERSON_NAME] 63 A weekly Comedy podcast featuring [PERSON_NAME] 63 Good podcas…" at bounding box center [572, 218] width 1058 height 195
copy div "[PERSON_NAME]"
click at [136, 356] on link "Insights" at bounding box center [154, 366] width 90 height 42
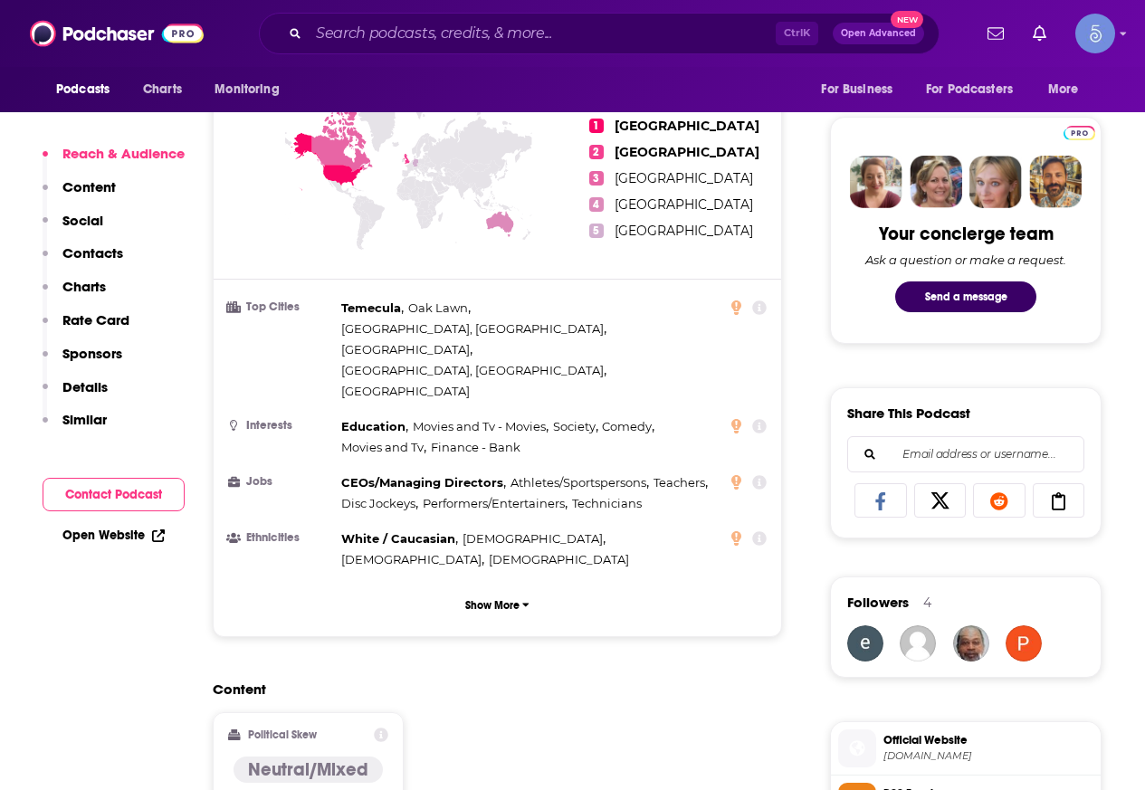
scroll to position [1448, 0]
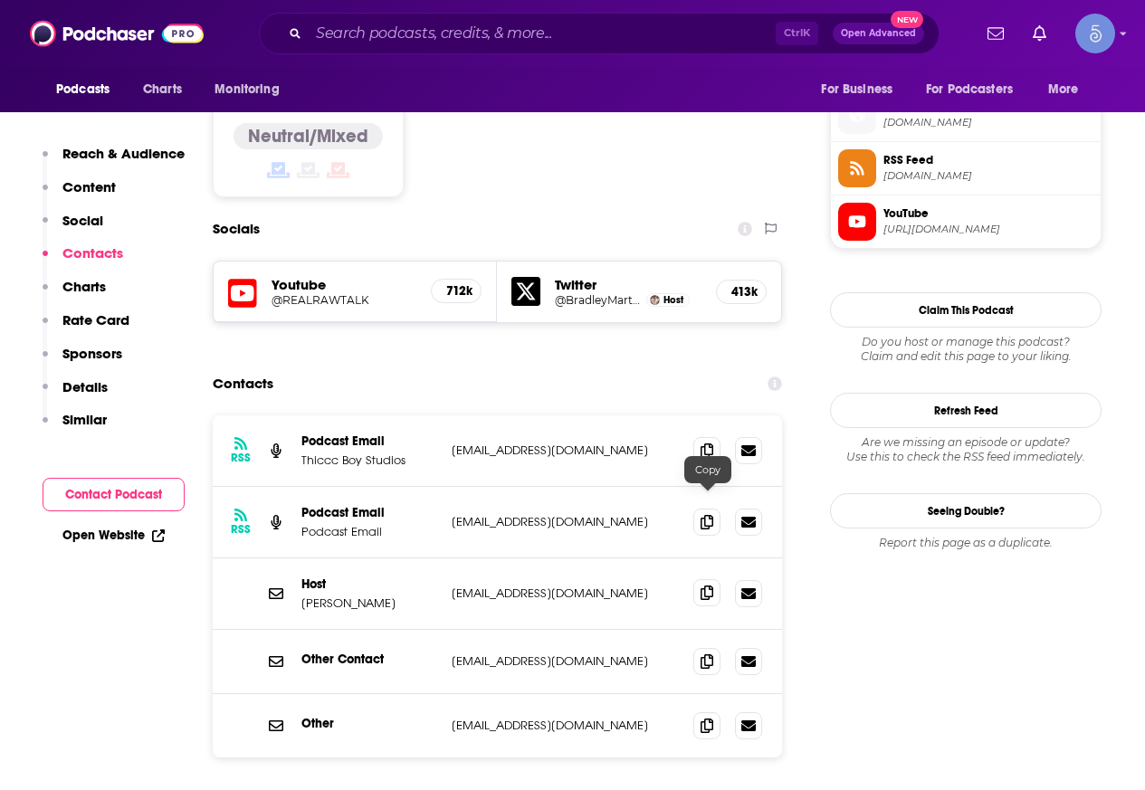
click at [704, 585] on icon at bounding box center [706, 592] width 13 height 14
click at [718, 508] on span at bounding box center [706, 521] width 27 height 27
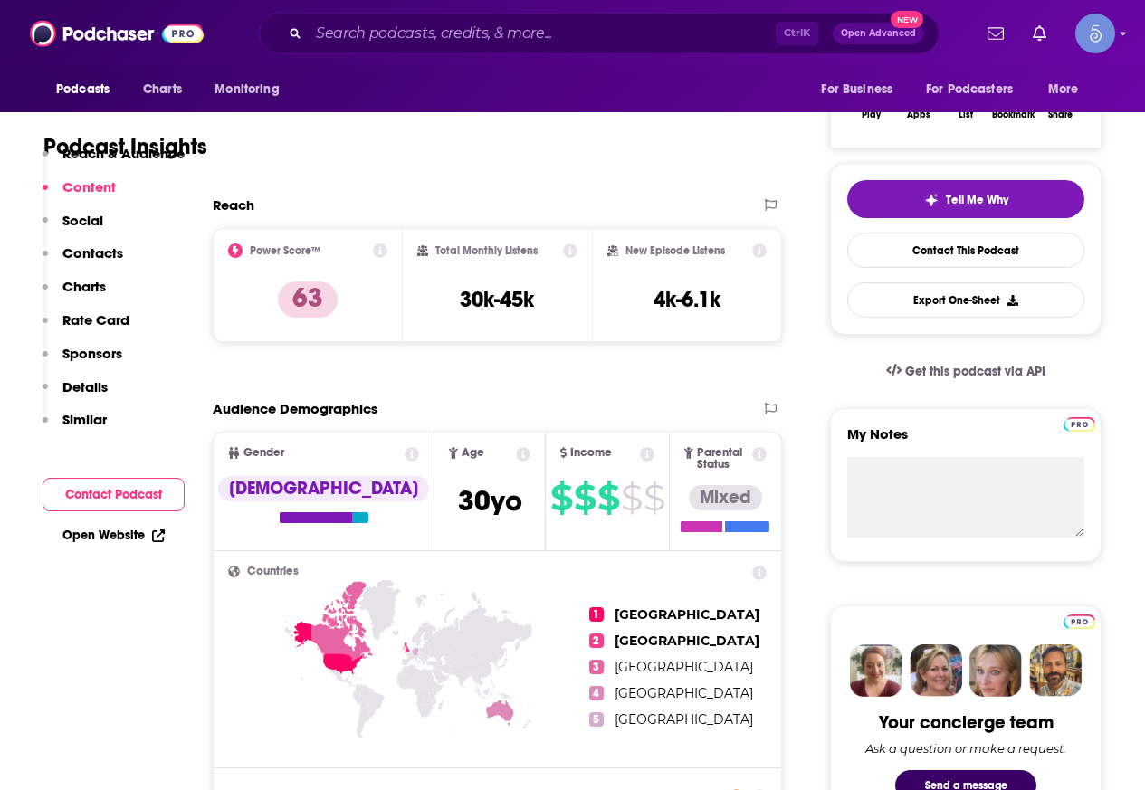
scroll to position [181, 0]
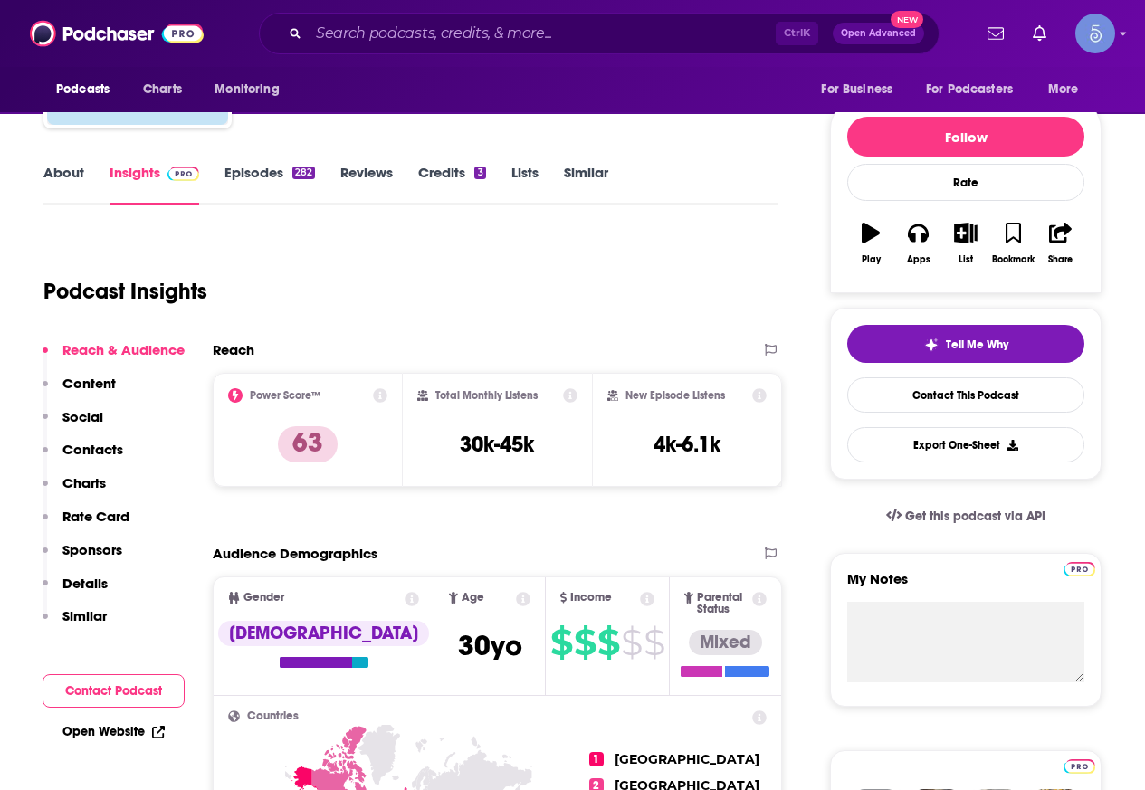
click at [377, 49] on div "Ctrl K Open Advanced New" at bounding box center [599, 34] width 680 height 42
click at [400, 14] on div "Ctrl K Open Advanced New" at bounding box center [599, 34] width 680 height 42
click at [374, 37] on input "Search podcasts, credits, & more..." at bounding box center [542, 33] width 467 height 29
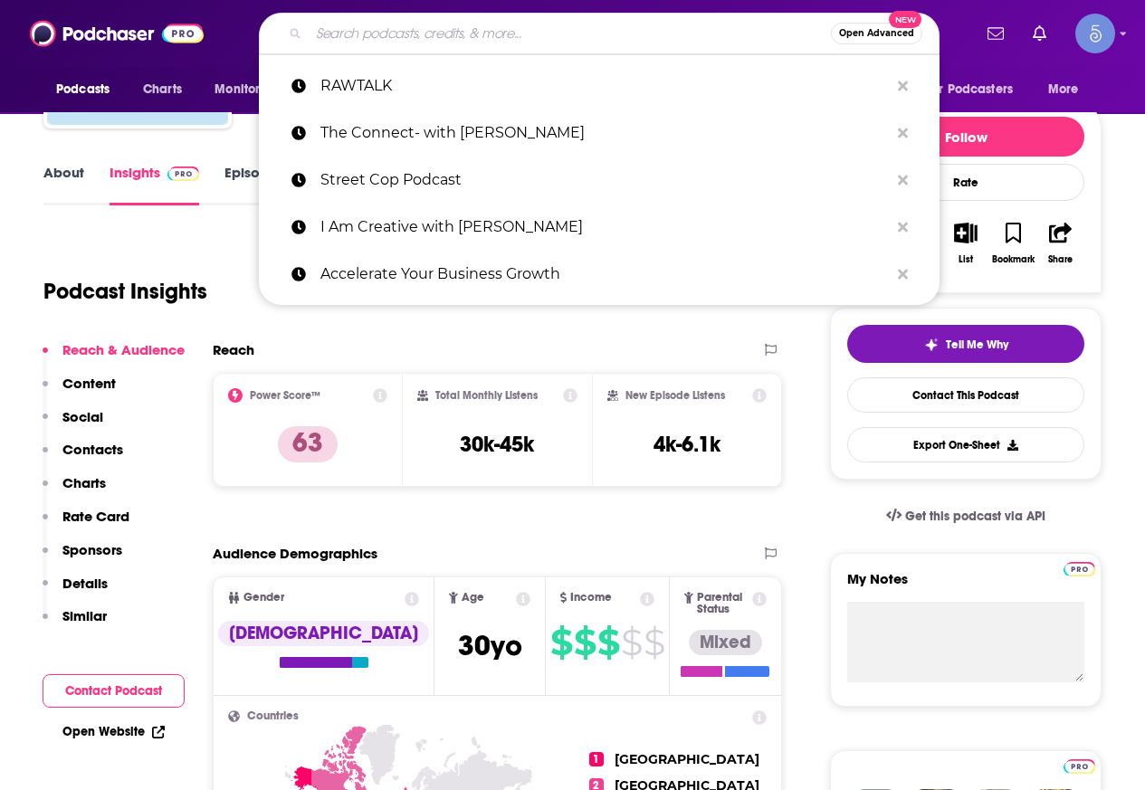
paste input "Rise Above with [PERSON_NAME]"
type input "Rise Above with [PERSON_NAME]"
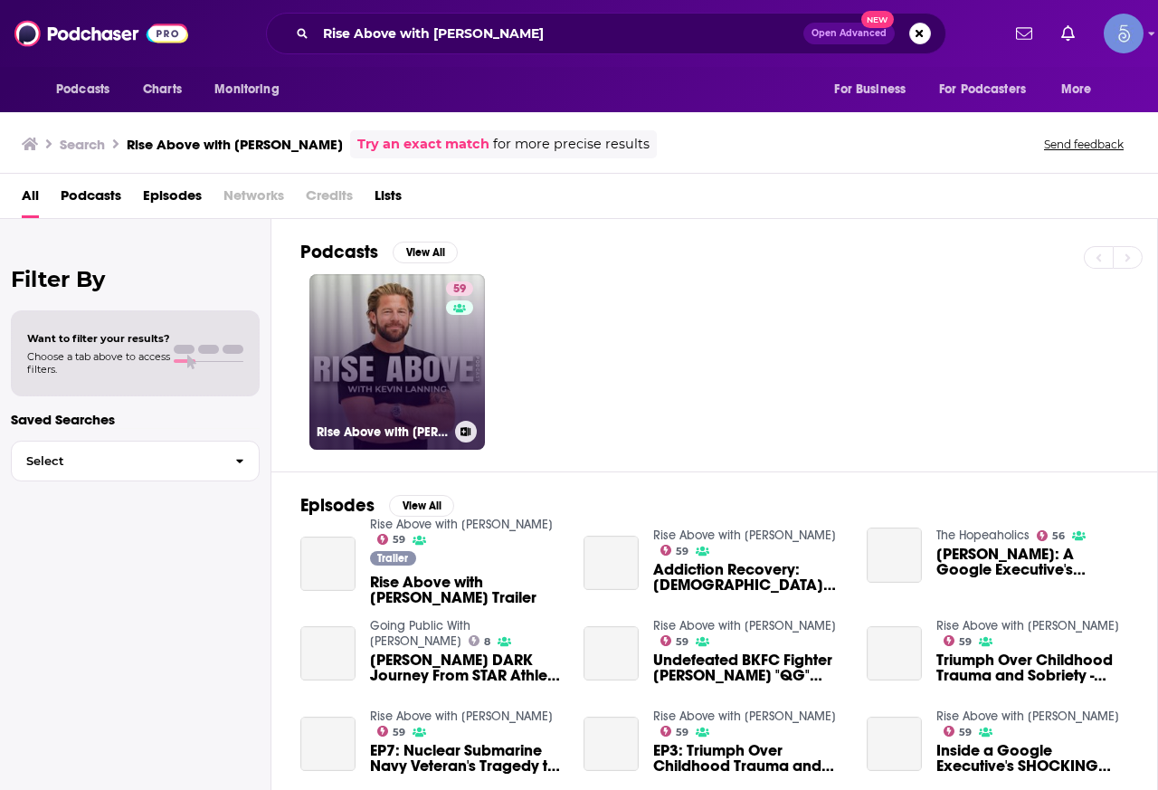
click at [426, 329] on link "59 Rise Above with [PERSON_NAME]" at bounding box center [397, 362] width 176 height 176
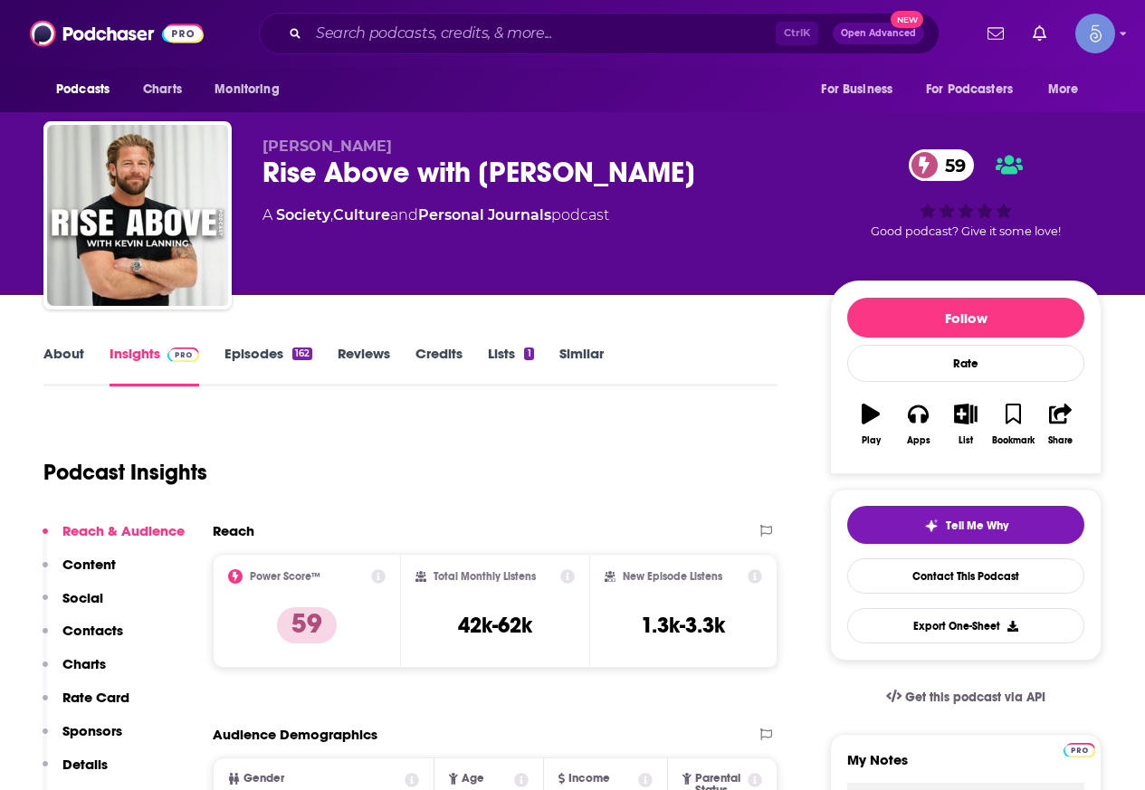
click at [55, 350] on link "About" at bounding box center [63, 366] width 41 height 42
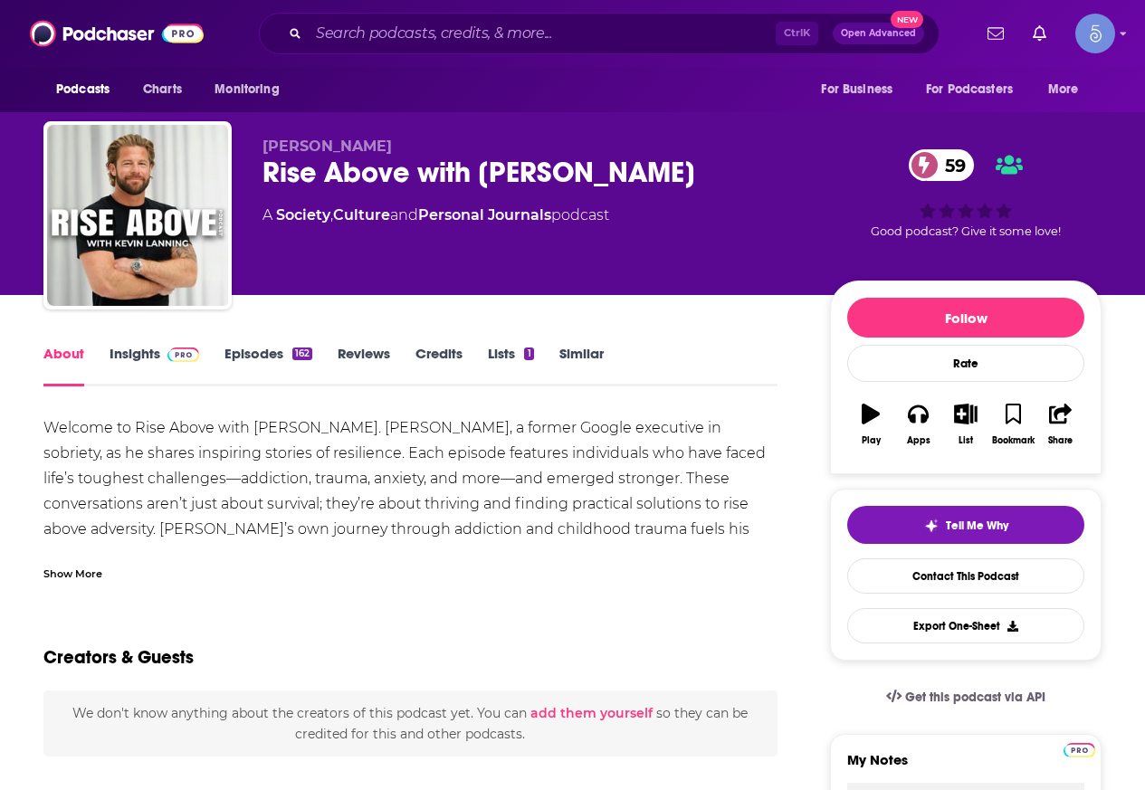
click at [70, 569] on div "Show More" at bounding box center [72, 572] width 59 height 17
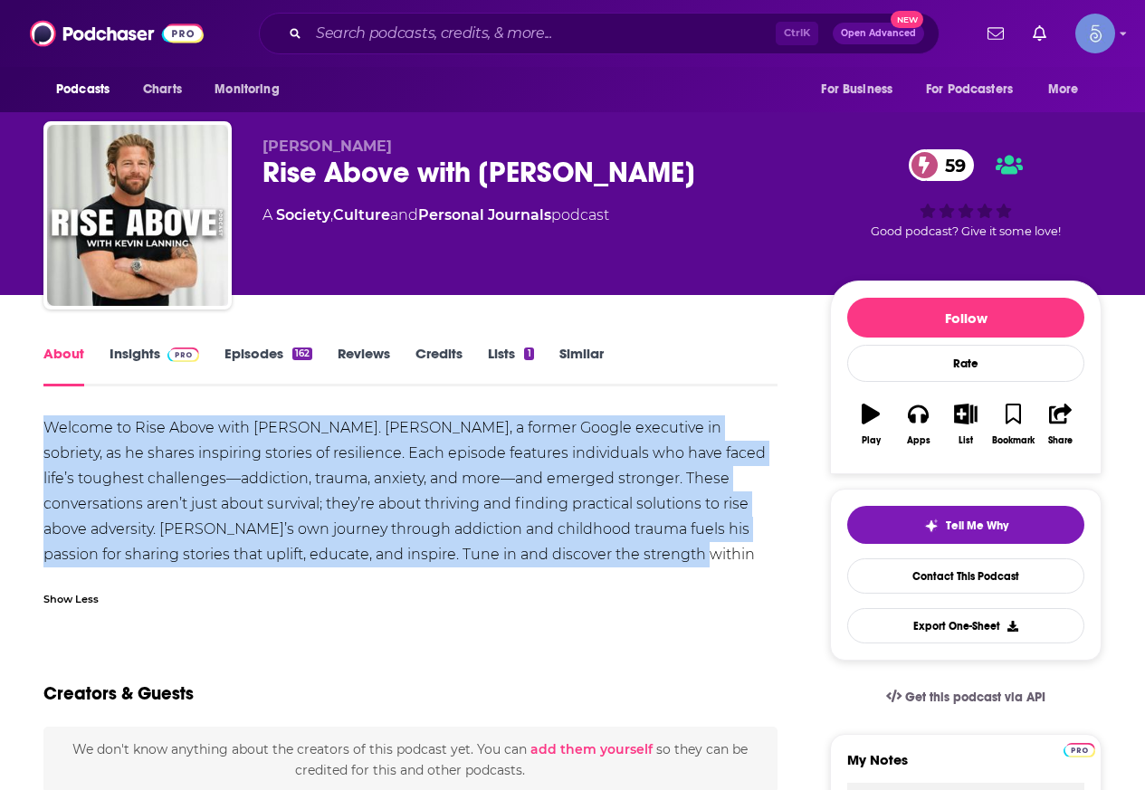
drag, startPoint x: 42, startPoint y: 419, endPoint x: 544, endPoint y: 559, distance: 521.4
copy div "Welcome to Rise Above with [PERSON_NAME]. [PERSON_NAME], a former Google execut…"
click at [170, 348] on img at bounding box center [183, 354] width 32 height 14
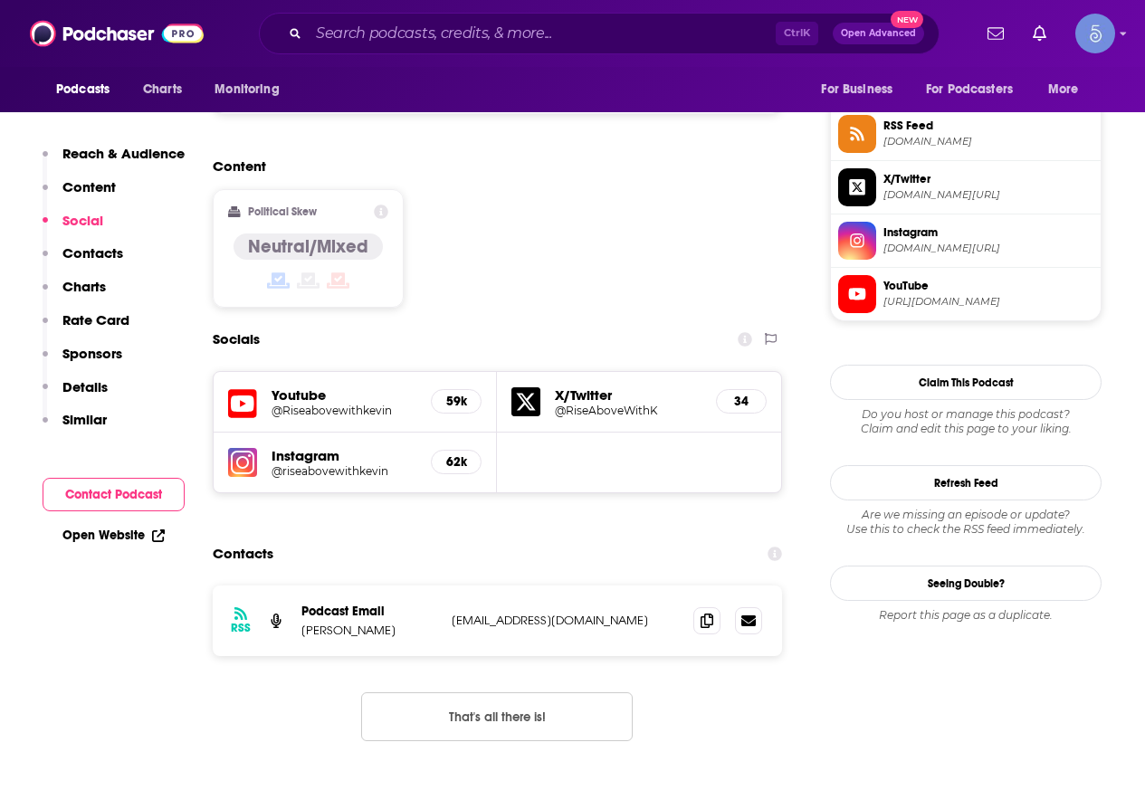
scroll to position [1357, 0]
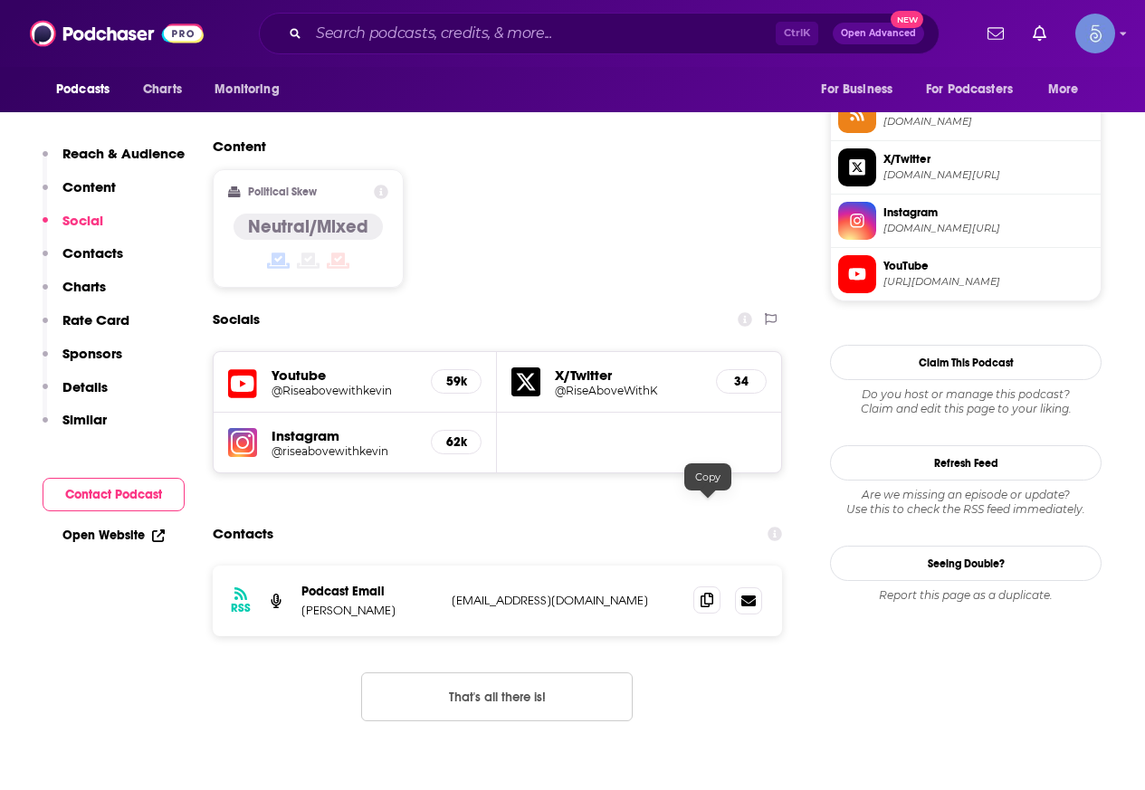
click at [698, 586] on span at bounding box center [706, 599] width 27 height 27
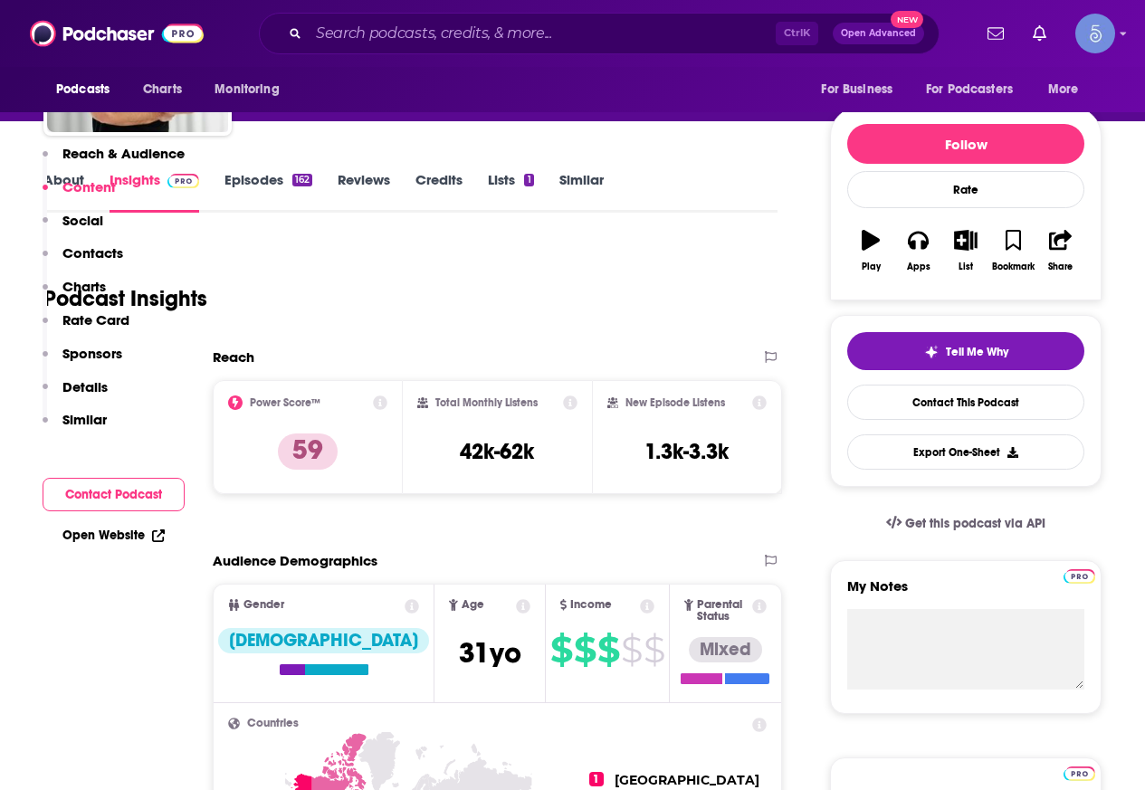
scroll to position [0, 0]
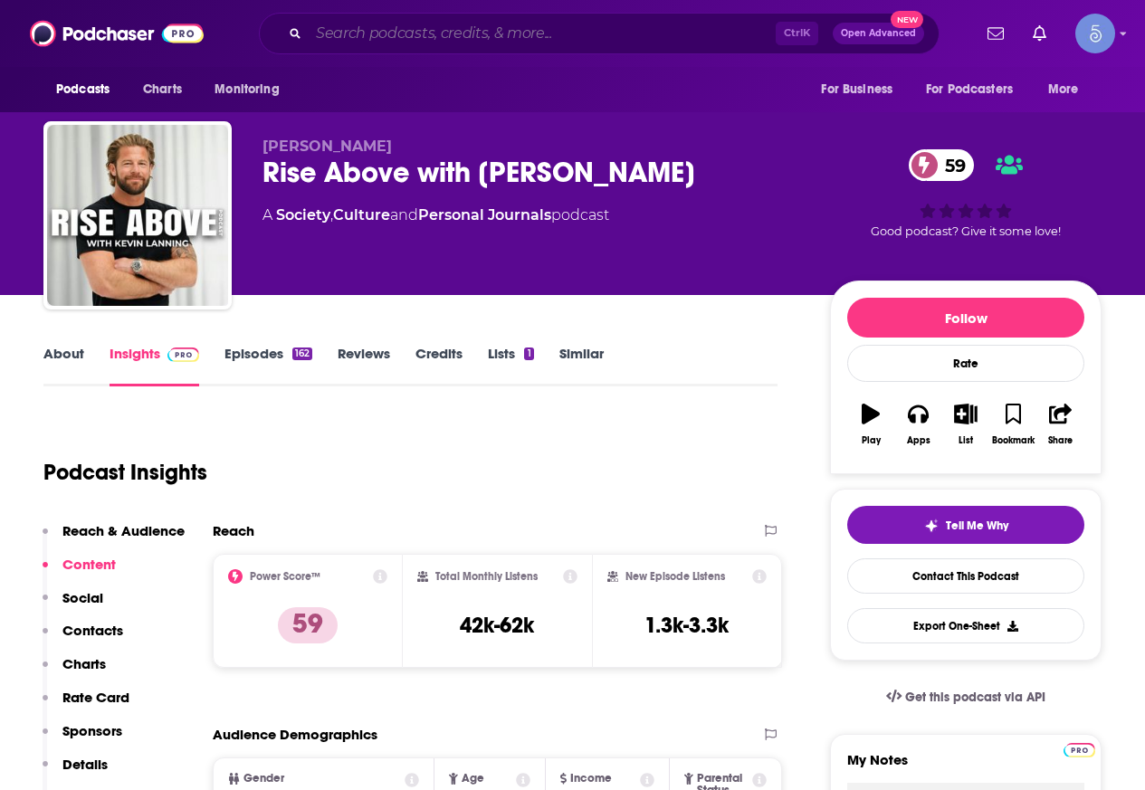
click at [400, 36] on input "Search podcasts, credits, & more..." at bounding box center [542, 33] width 467 height 29
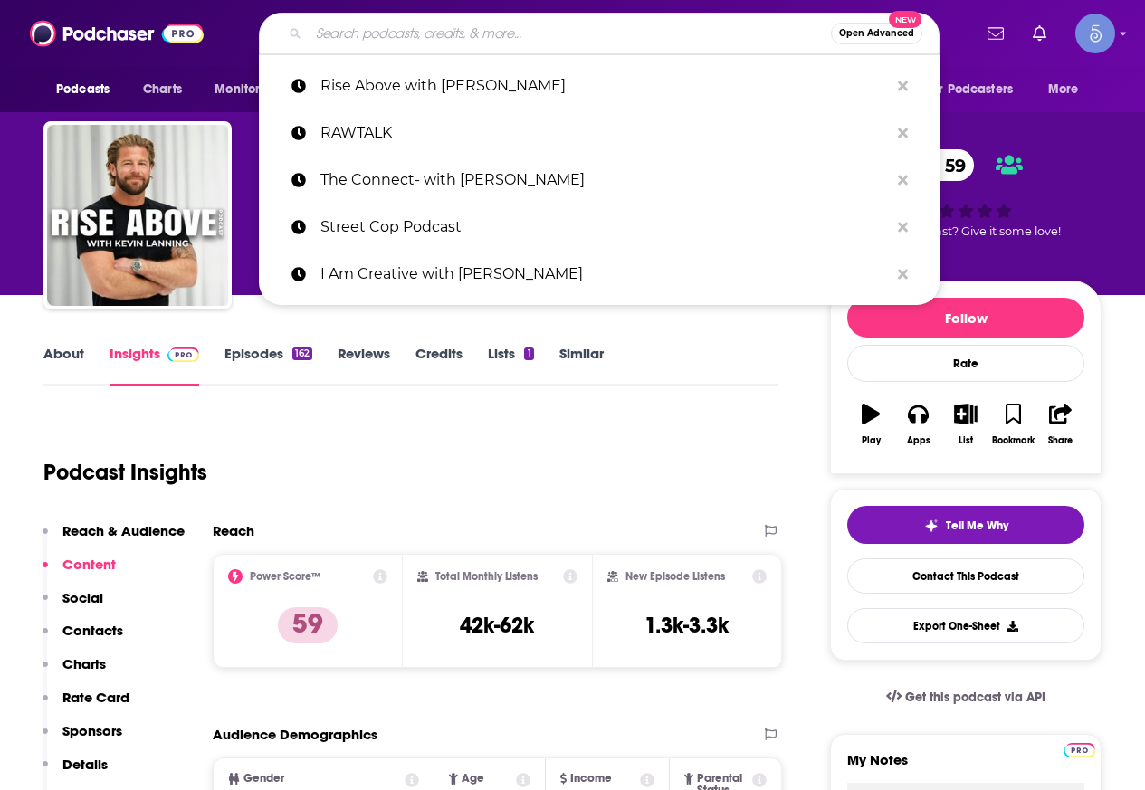
paste input "4biddenknowledge Podcast"
type input "4biddenknowledge Podcast"
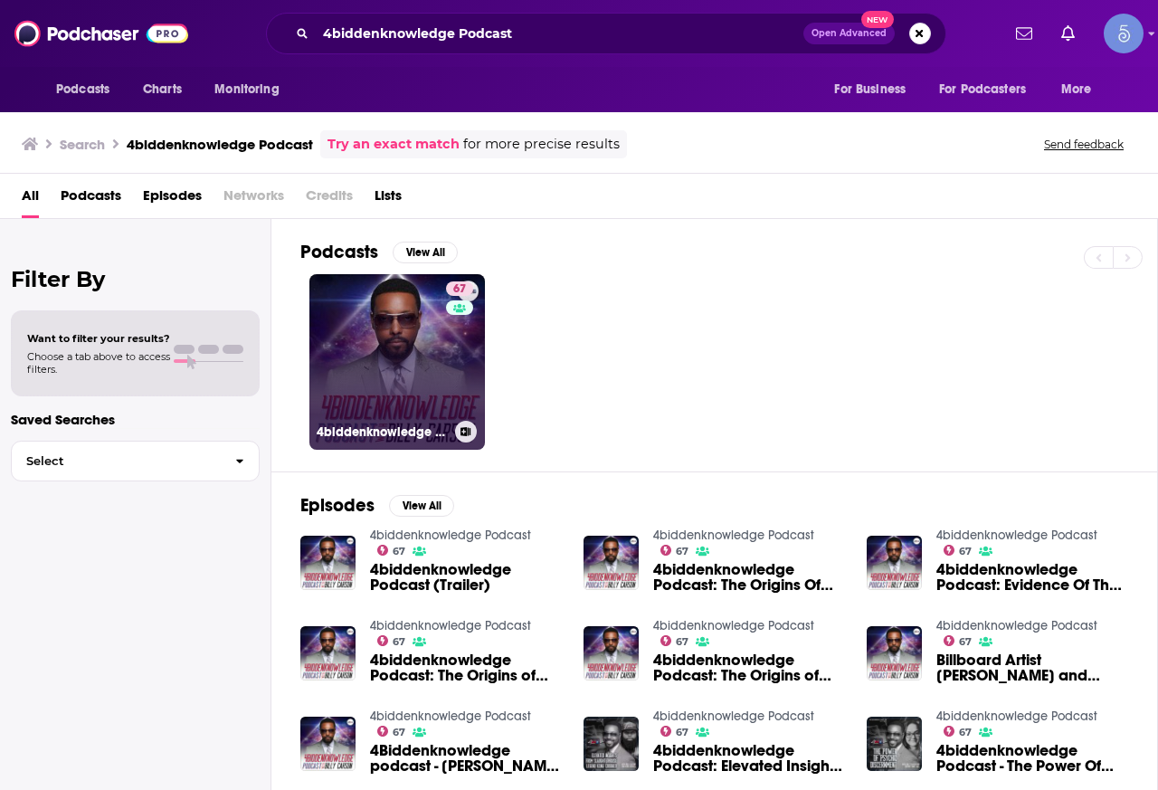
click at [382, 314] on link "67 4biddenknowledge Podcast" at bounding box center [397, 362] width 176 height 176
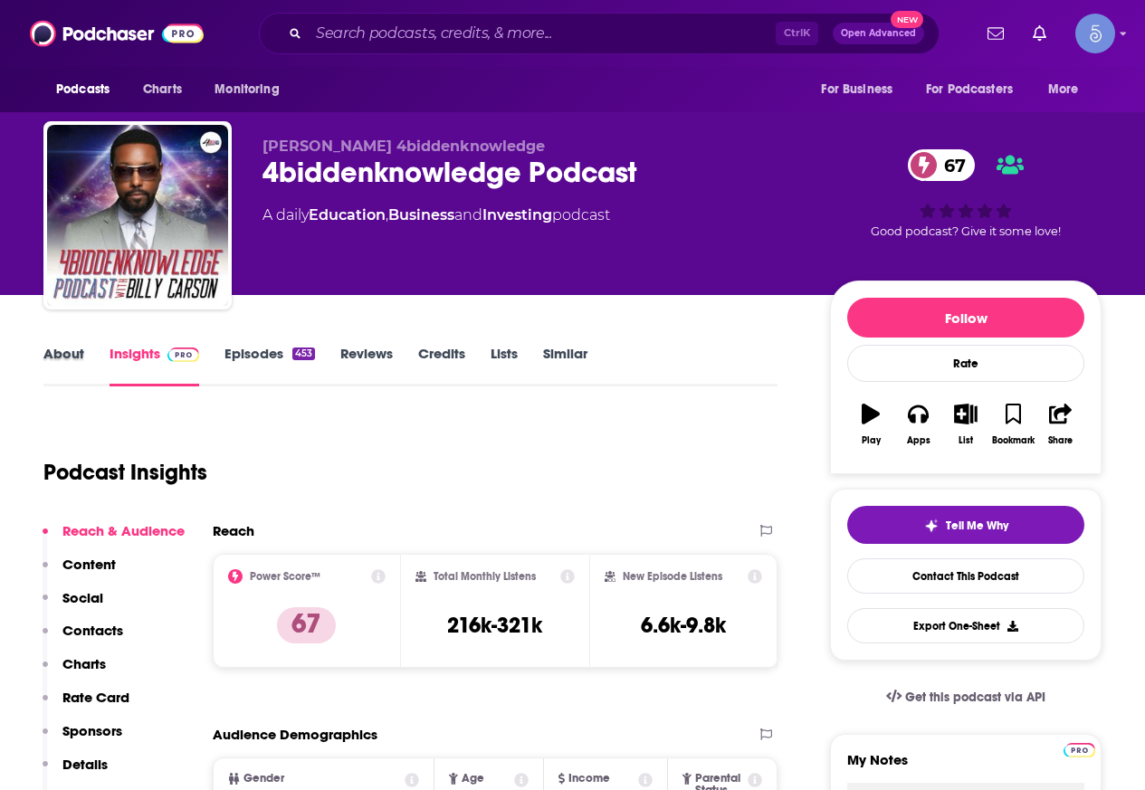
click at [85, 360] on div "About" at bounding box center [76, 366] width 66 height 42
click at [75, 357] on link "About" at bounding box center [63, 366] width 41 height 42
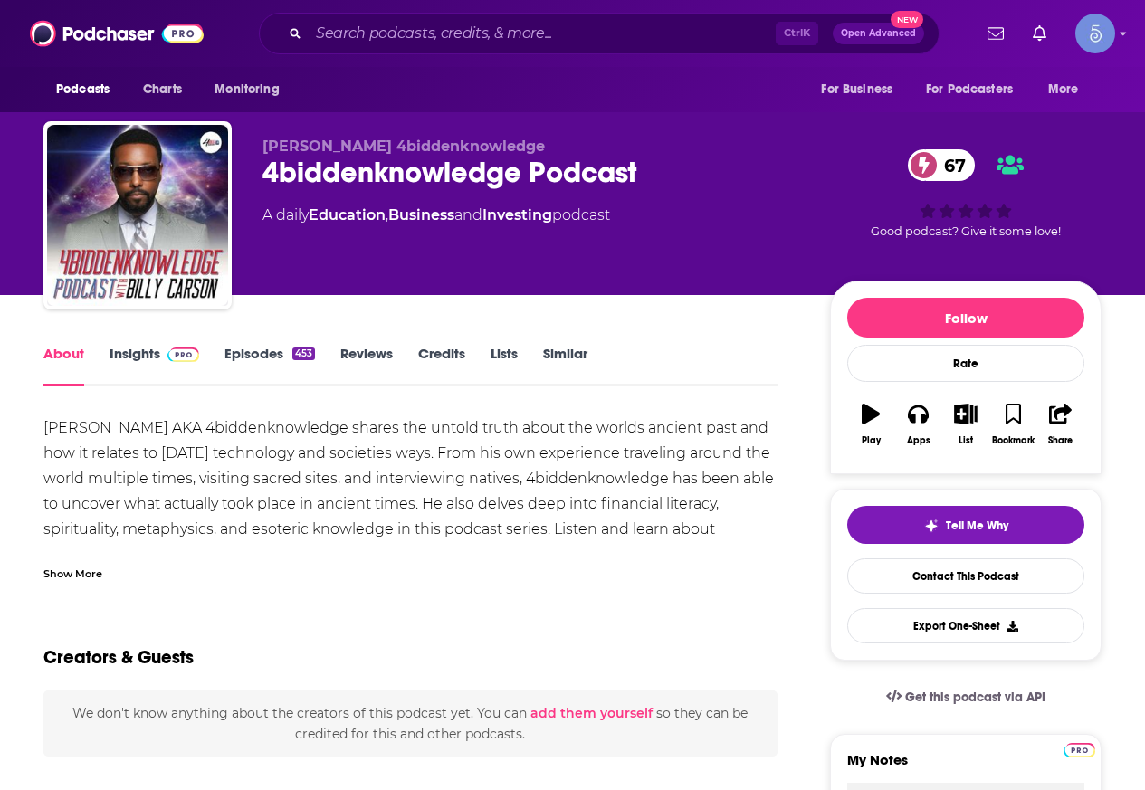
click at [90, 577] on div "Show More" at bounding box center [72, 572] width 59 height 17
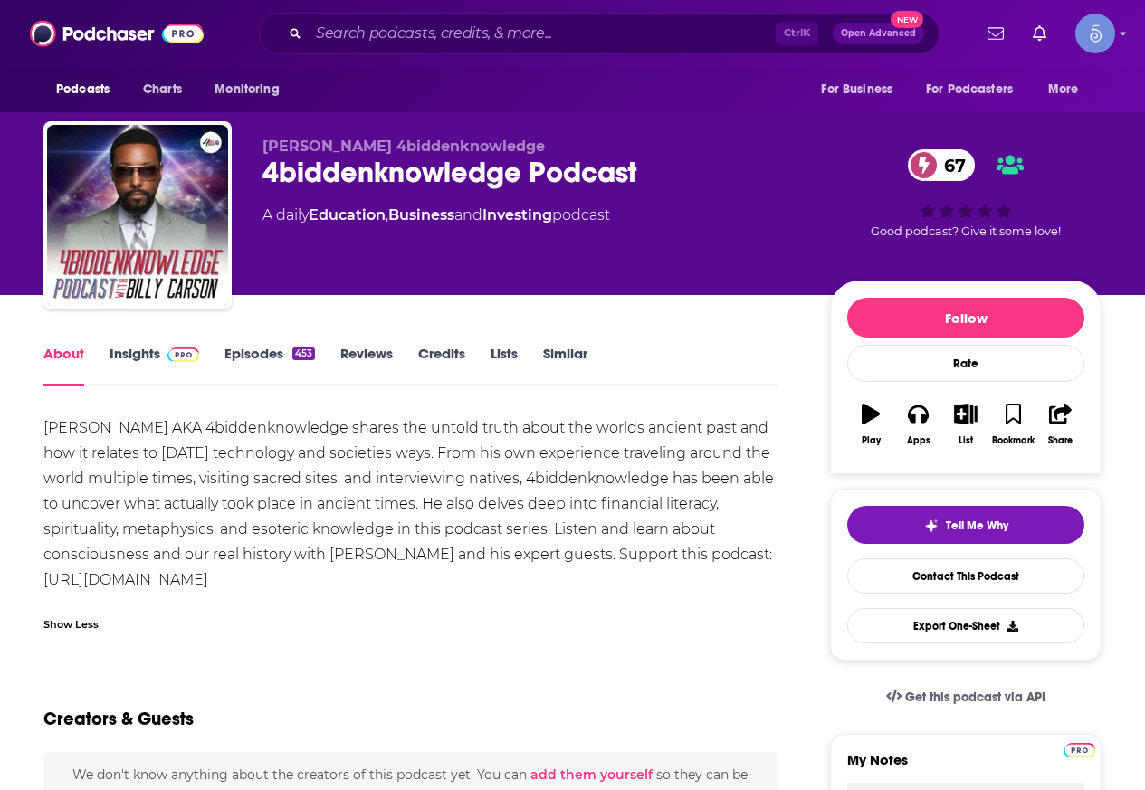
drag, startPoint x: 45, startPoint y: 423, endPoint x: 407, endPoint y: 574, distance: 392.2
click at [407, 574] on div "[PERSON_NAME] AKA 4biddenknowledge shares the untold truth about the worlds anc…" at bounding box center [410, 503] width 734 height 177
copy div "[PERSON_NAME] AKA 4biddenknowledge shares the untold truth about the worlds anc…"
